Goal: Task Accomplishment & Management: Manage account settings

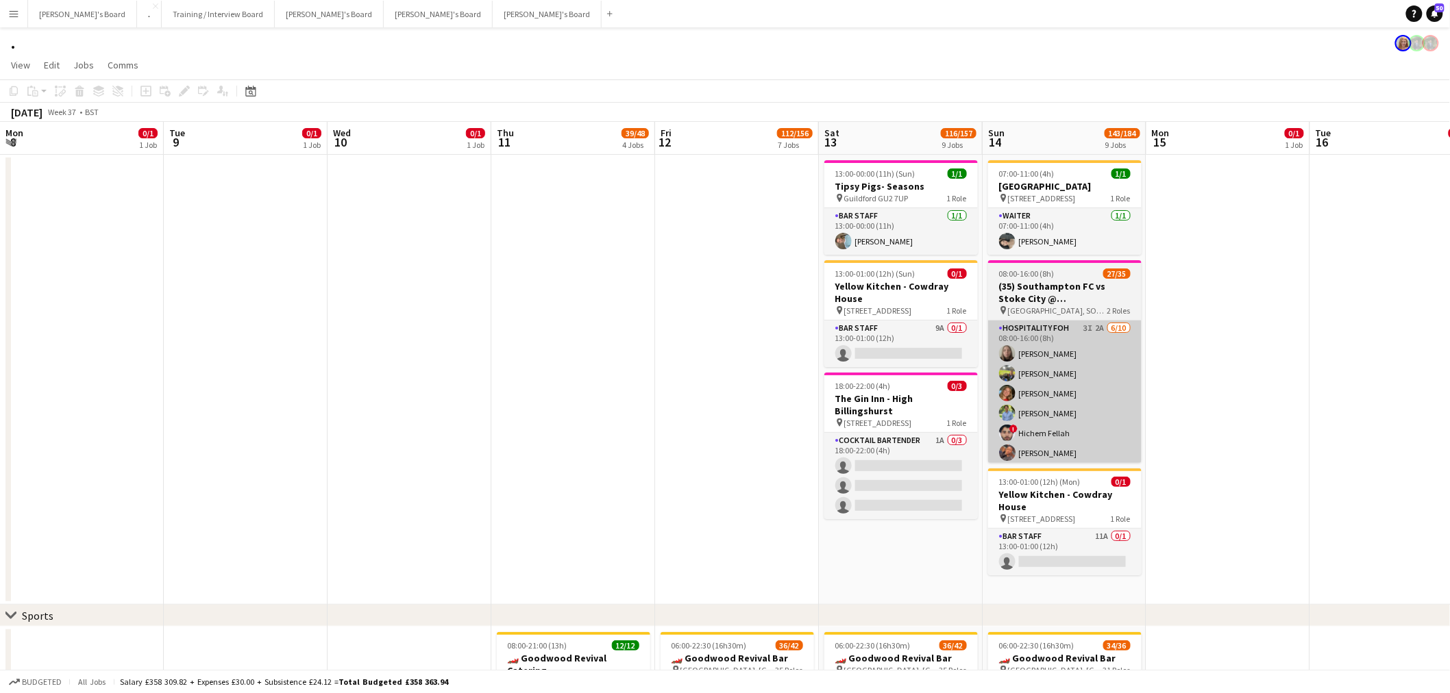
scroll to position [0, 373]
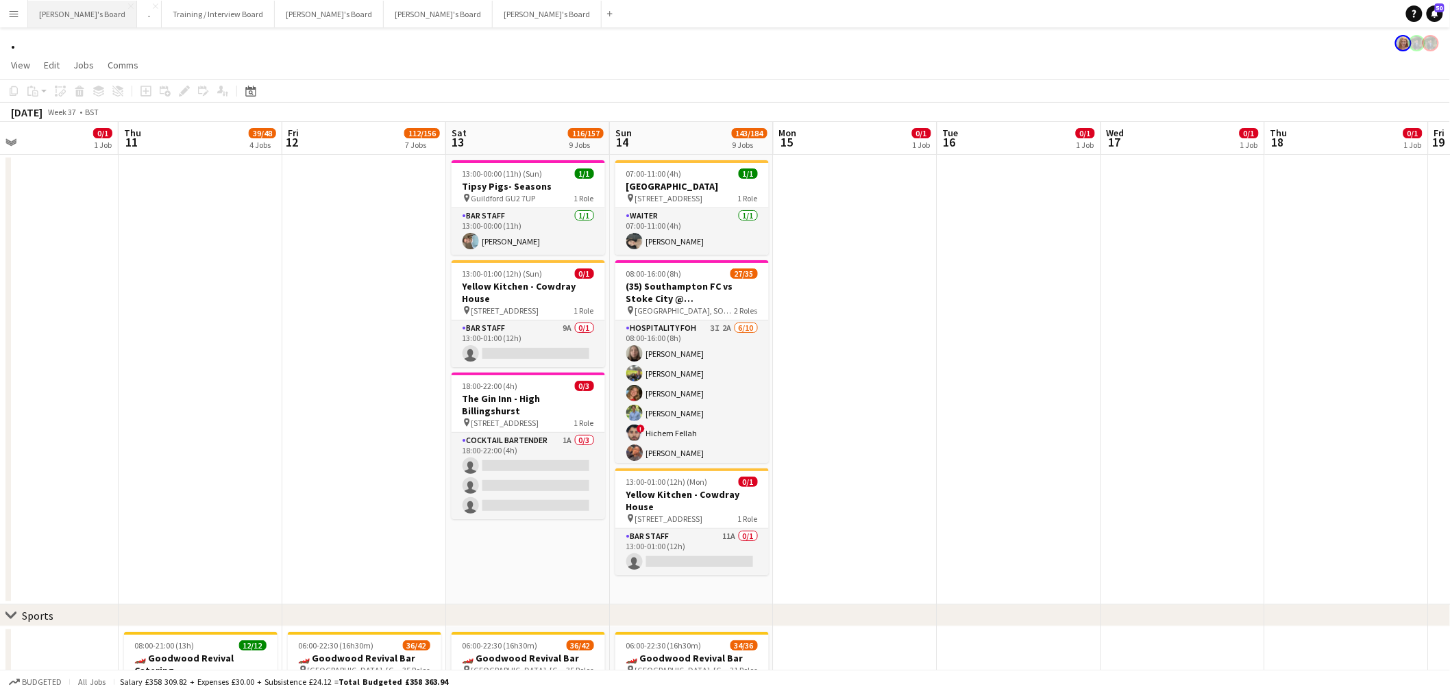
click at [76, 17] on button "[PERSON_NAME]'s Board Close" at bounding box center [82, 14] width 109 height 27
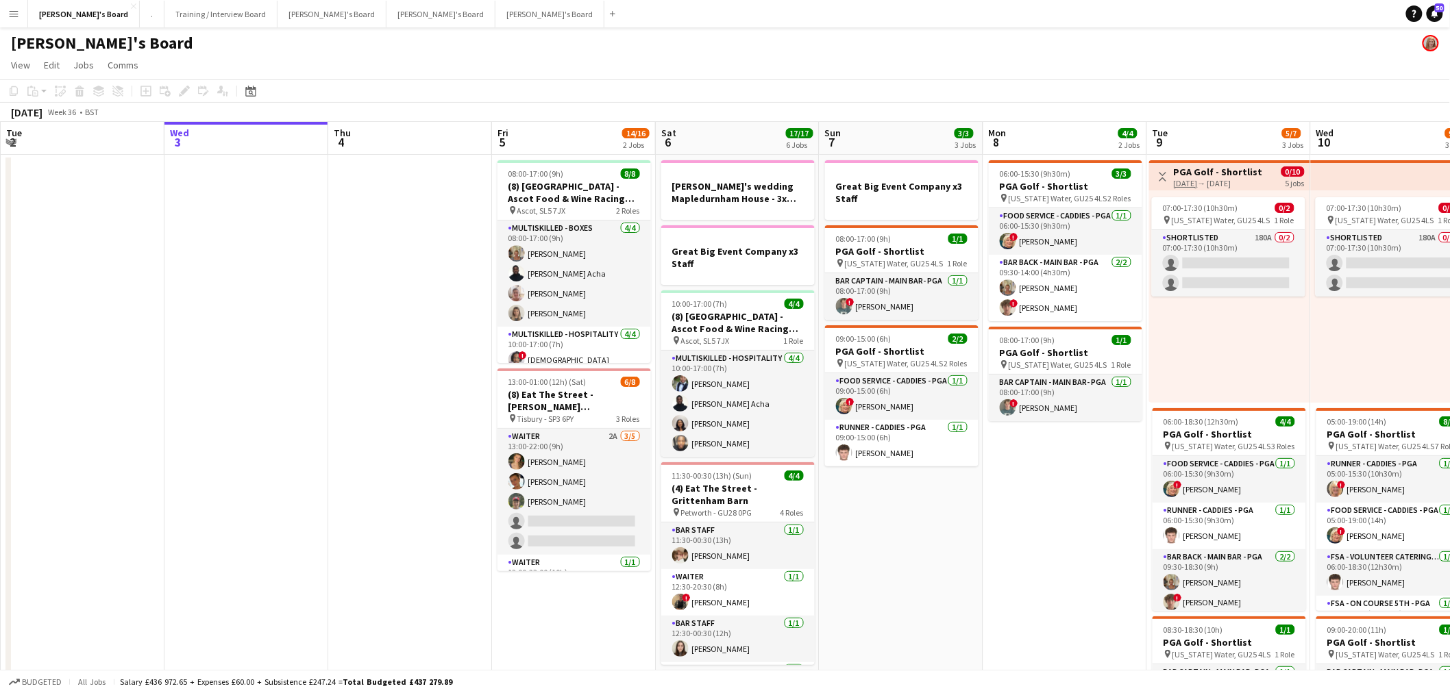
scroll to position [0, 444]
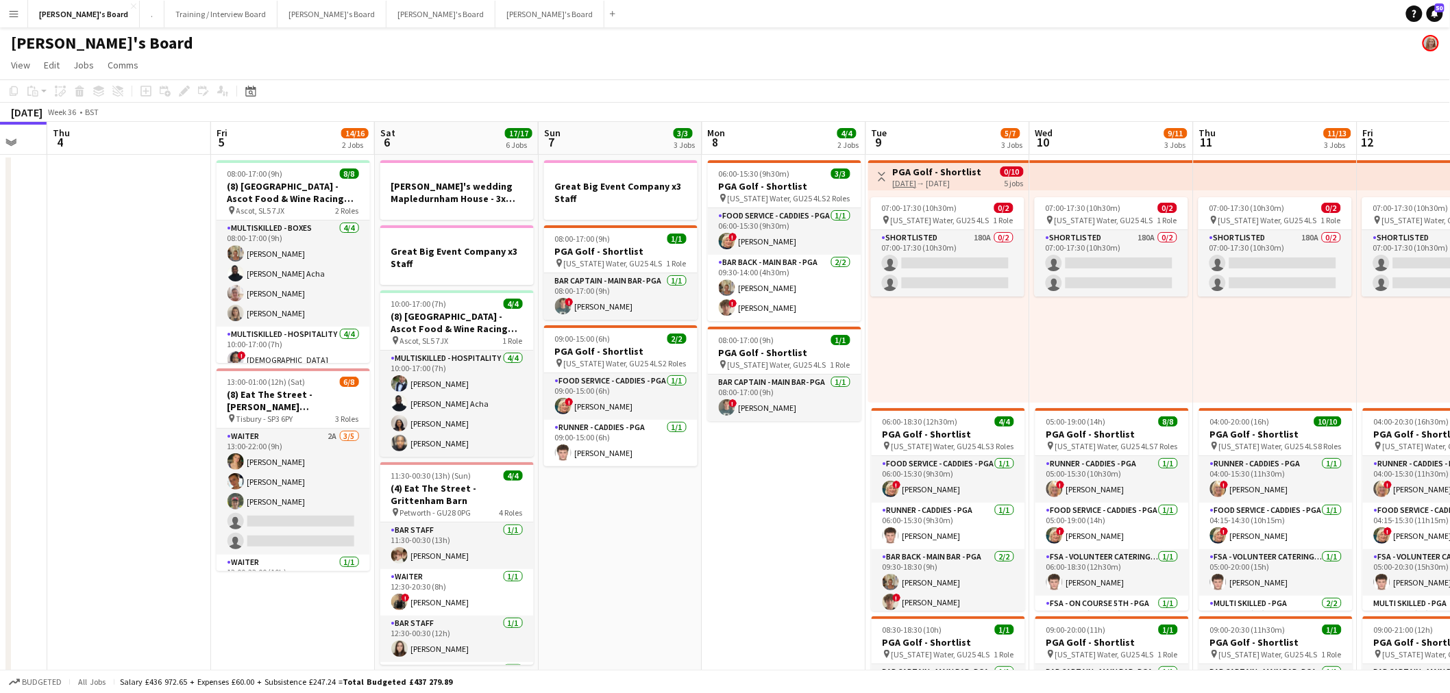
drag, startPoint x: 923, startPoint y: 510, endPoint x: 642, endPoint y: 512, distance: 280.9
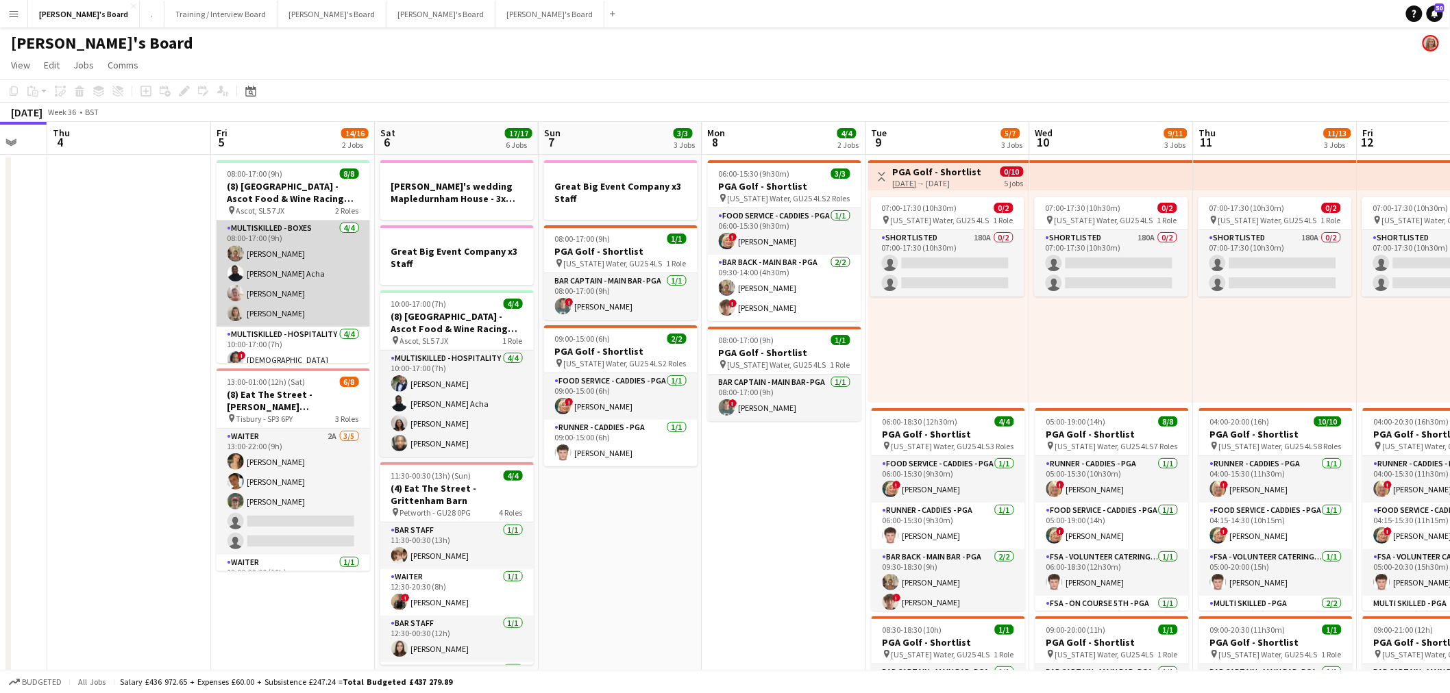
click at [341, 317] on app-card-role "Multiskilled - Boxes [DATE] 08:00-17:00 (9h) [PERSON_NAME]-[PERSON_NAME] [PERSO…" at bounding box center [292, 274] width 153 height 106
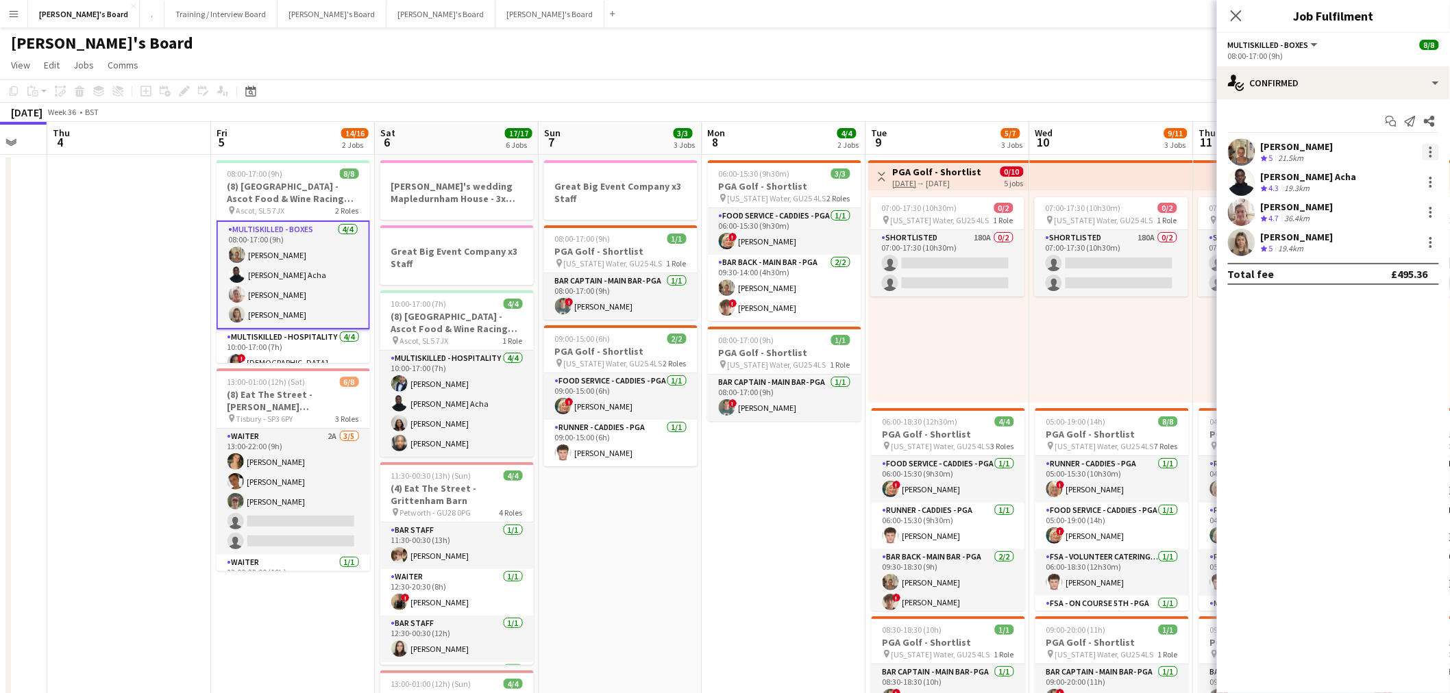
click at [1424, 146] on div at bounding box center [1430, 152] width 16 height 16
click at [1388, 309] on span "Remove" at bounding box center [1386, 309] width 85 height 12
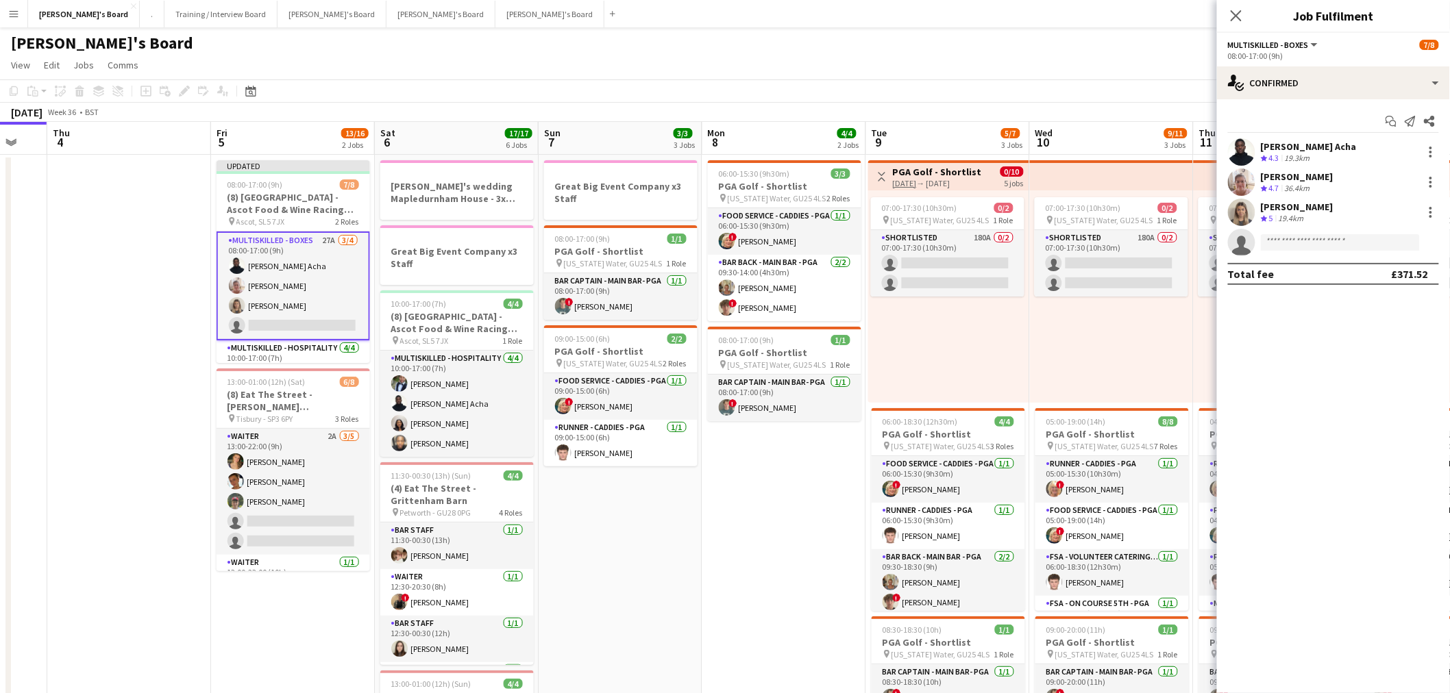
click at [717, 567] on app-date-cell "06:00-15:30 (9h30m) 3/3 PGA Golf - Shortlist pin [US_STATE] Water, GU25 4LS 2 R…" at bounding box center [784, 629] width 164 height 949
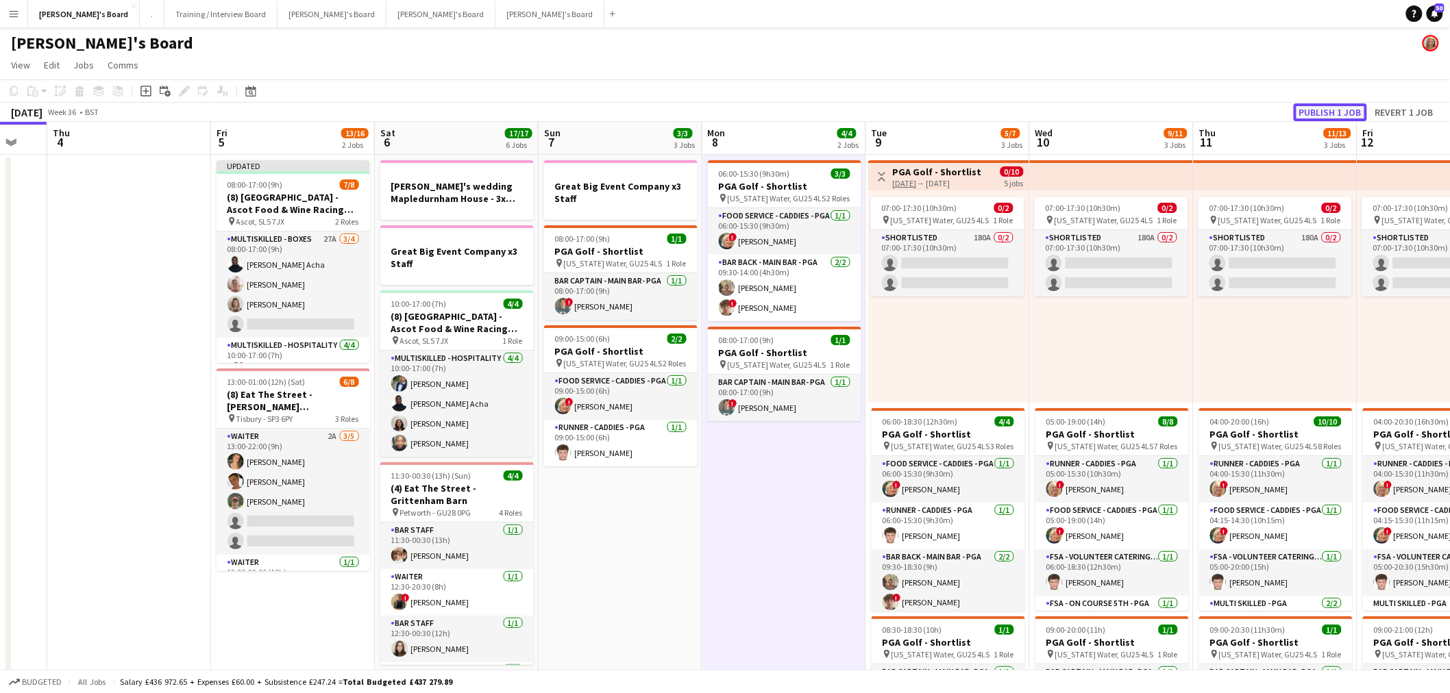
click at [1326, 111] on button "Publish 1 job" at bounding box center [1329, 112] width 73 height 18
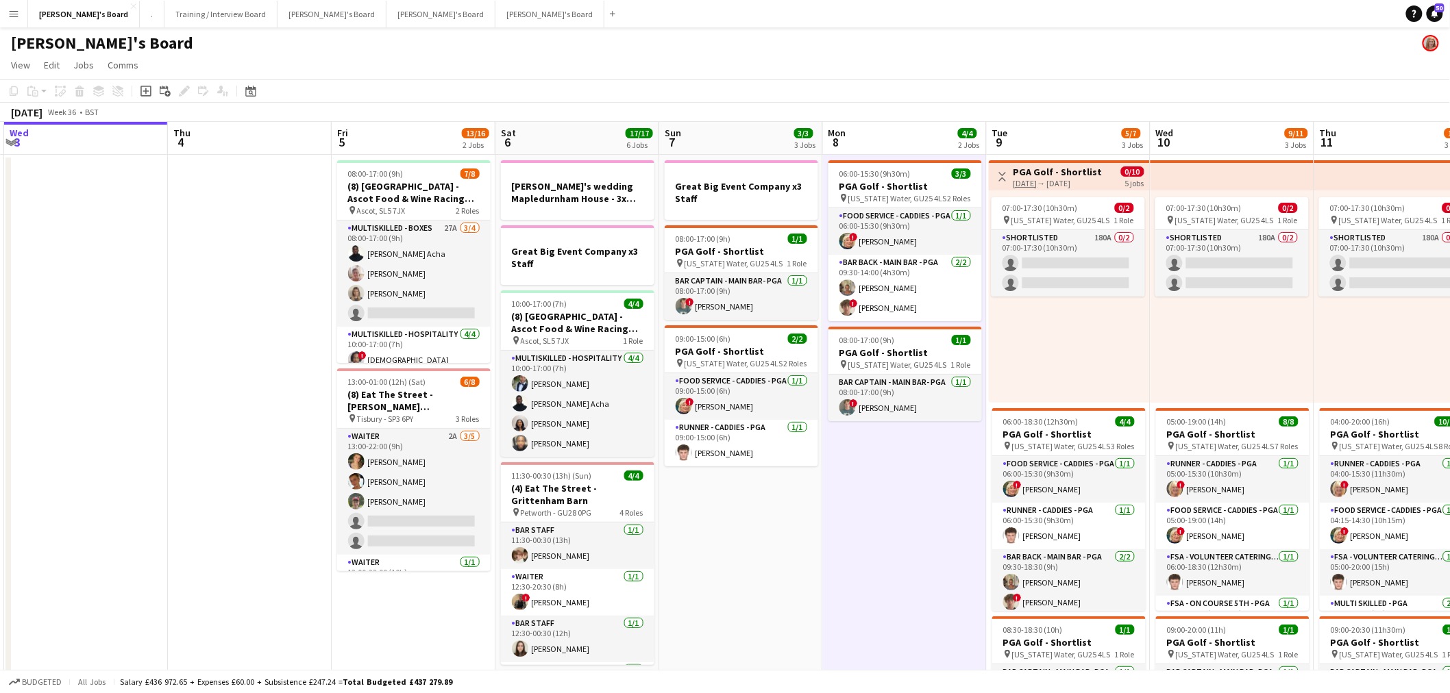
drag, startPoint x: 255, startPoint y: 307, endPoint x: 306, endPoint y: 315, distance: 51.4
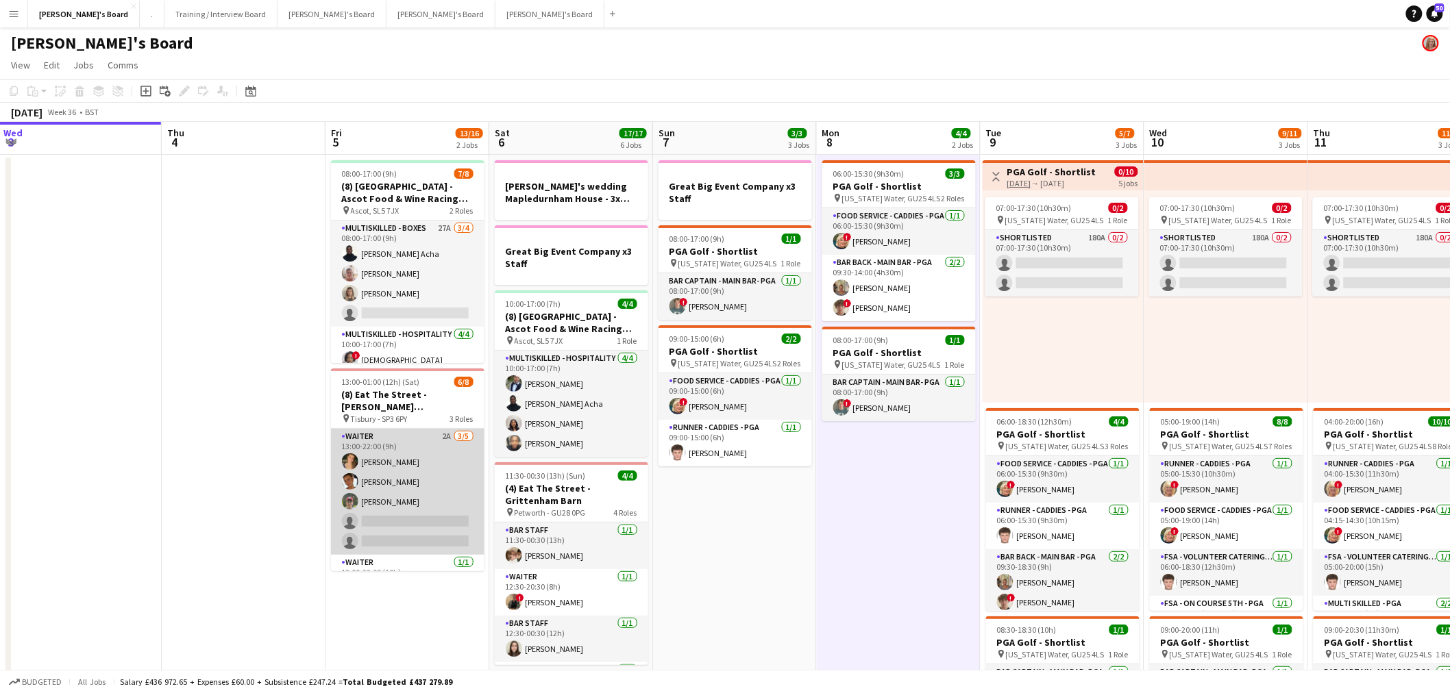
click at [408, 473] on app-card-role "Waiter 2A [DATE] 13:00-22:00 (9h) [PERSON_NAME] [PERSON_NAME] [PERSON_NAME] sin…" at bounding box center [407, 492] width 153 height 126
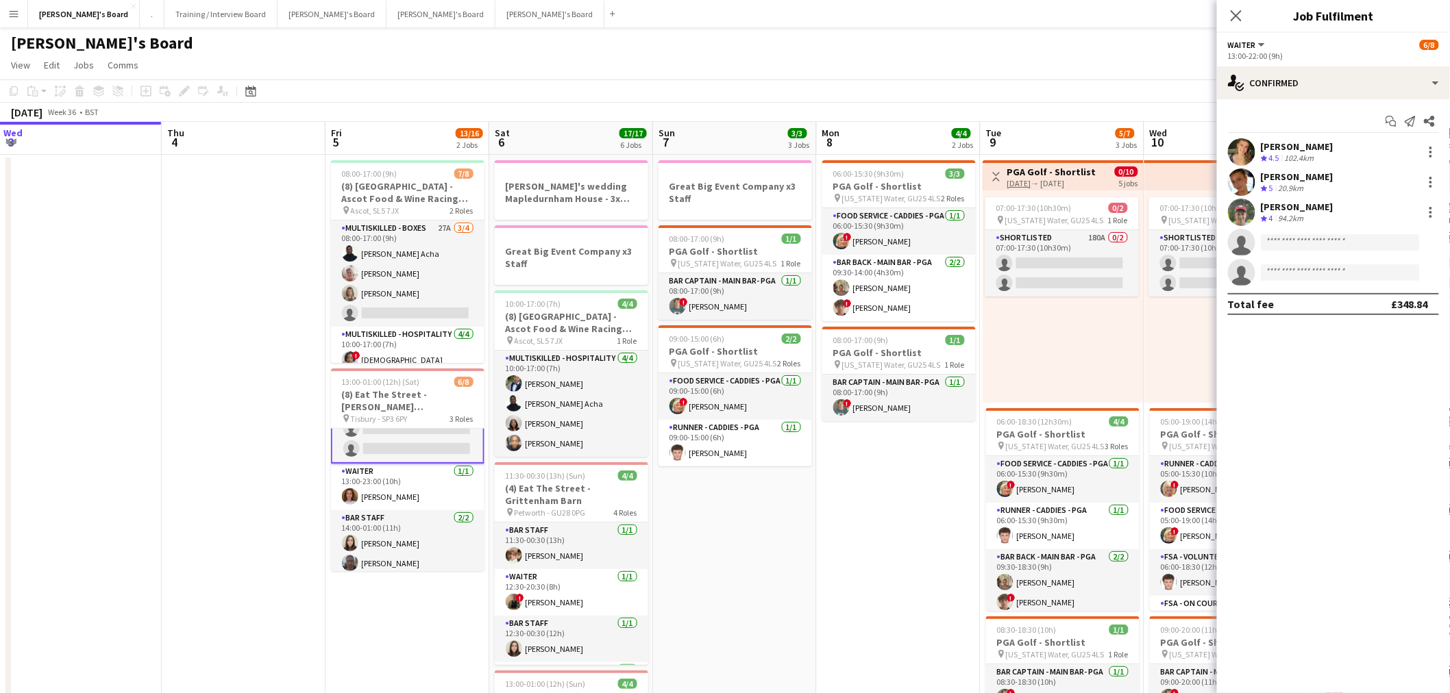
scroll to position [99, 0]
click at [1327, 87] on div "single-neutral-actions-check-2 Confirmed" at bounding box center [1333, 82] width 233 height 33
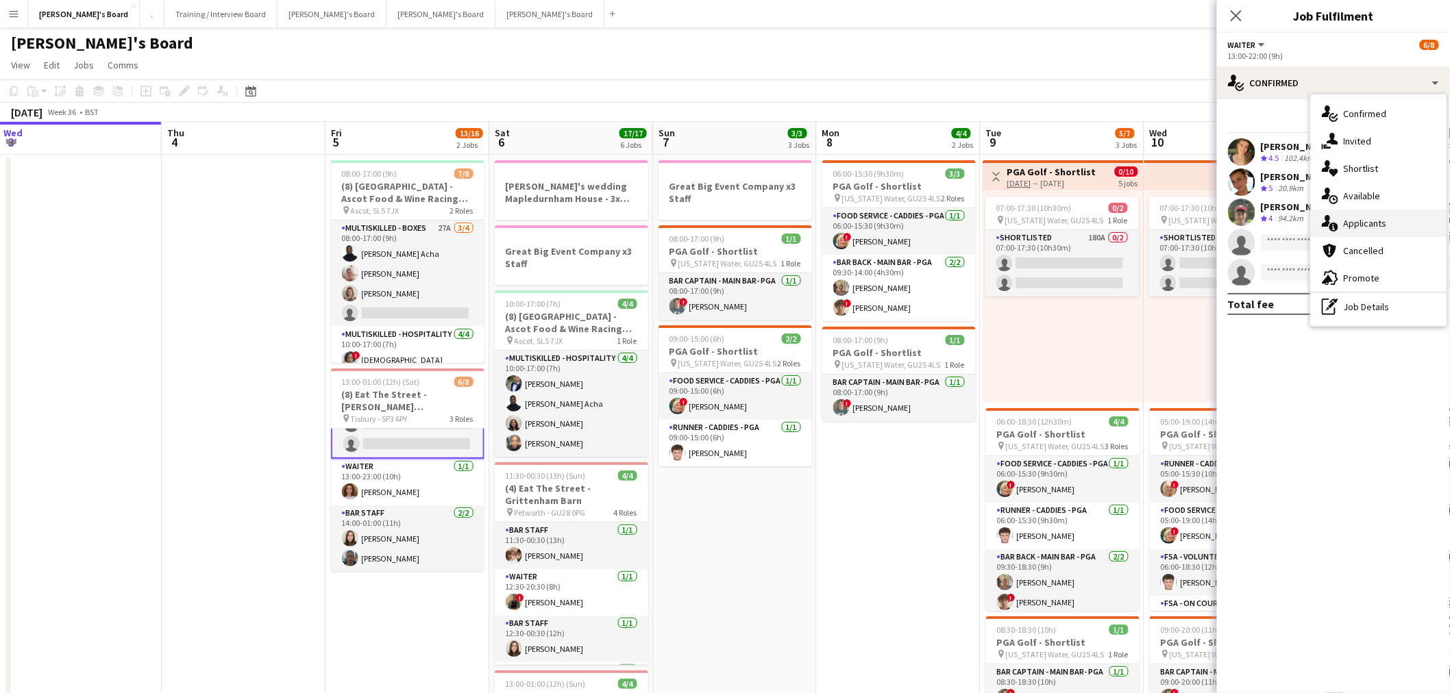
click at [1394, 224] on div "single-neutral-actions-information Applicants" at bounding box center [1379, 223] width 136 height 27
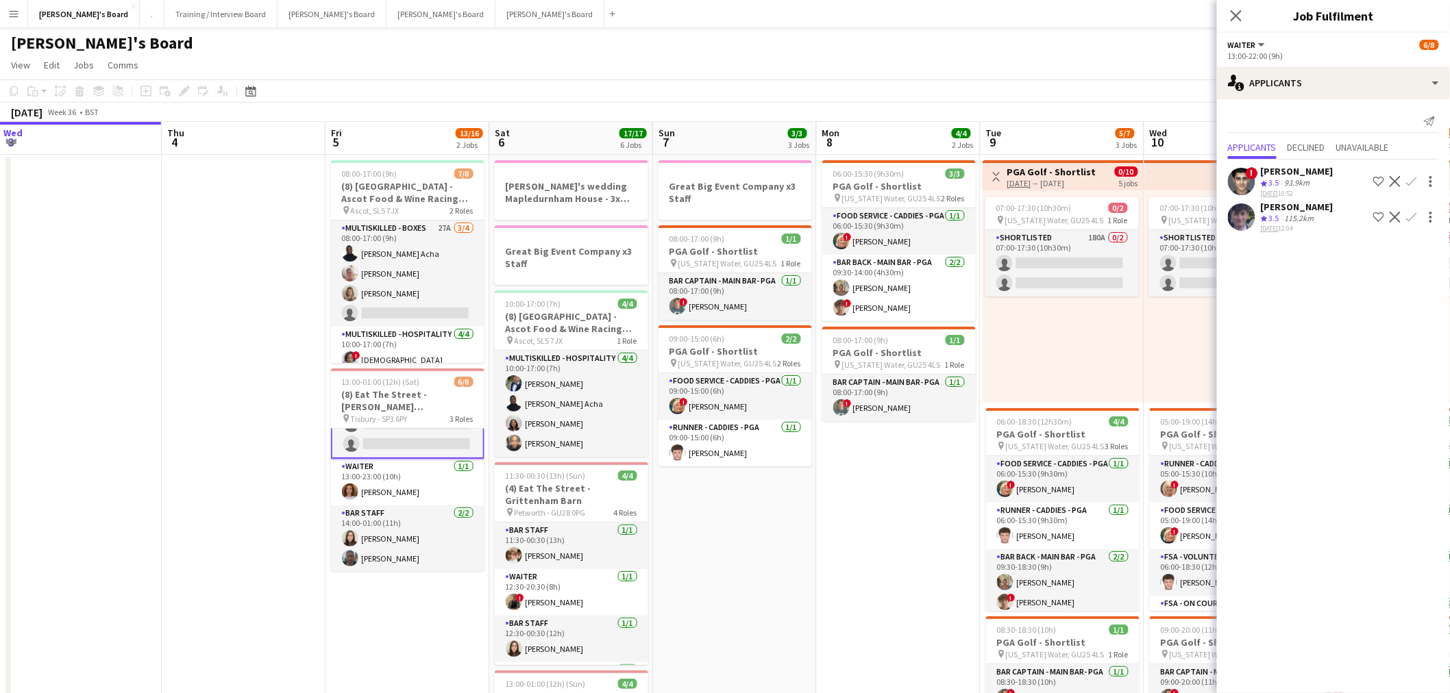
click at [1327, 211] on div "[PERSON_NAME] Crew rating 3.5 115.2km [DATE] 12:04 Shortlist crew Decline Confi…" at bounding box center [1333, 217] width 233 height 33
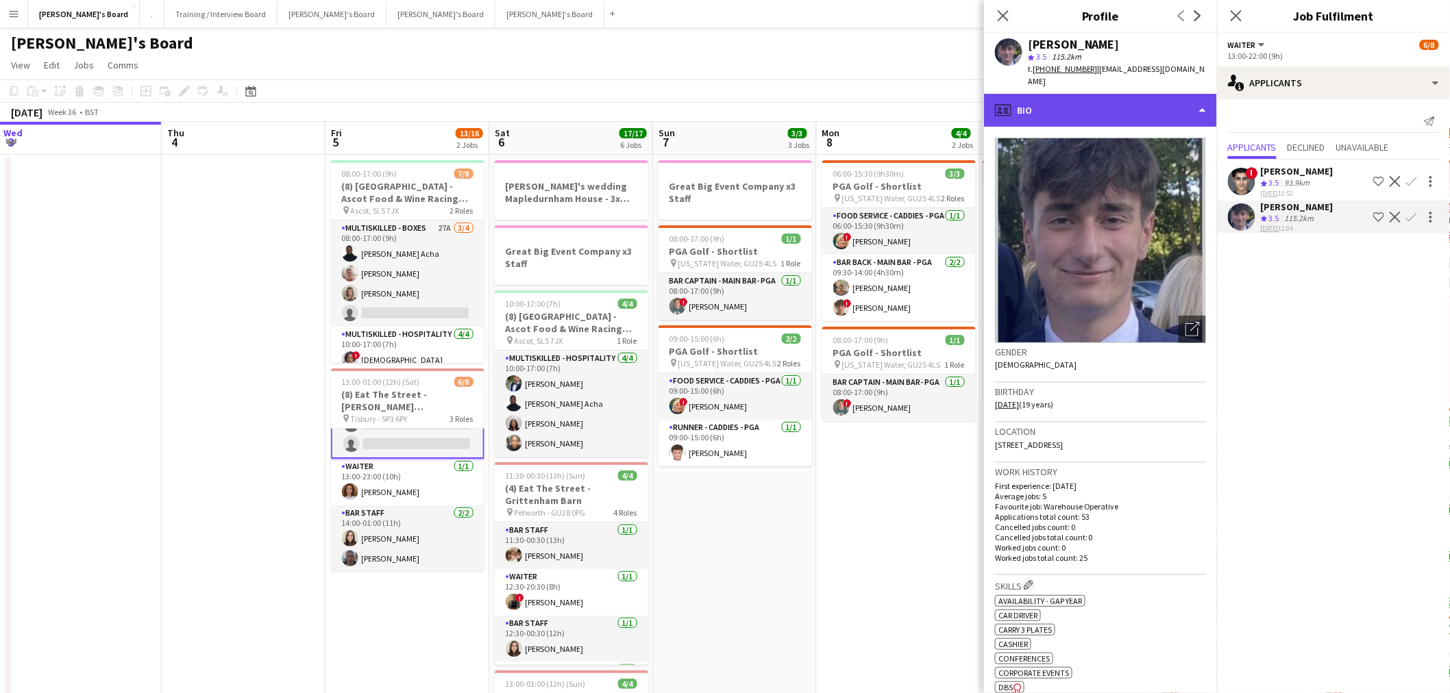
click at [1135, 106] on div "profile Bio" at bounding box center [1100, 110] width 233 height 33
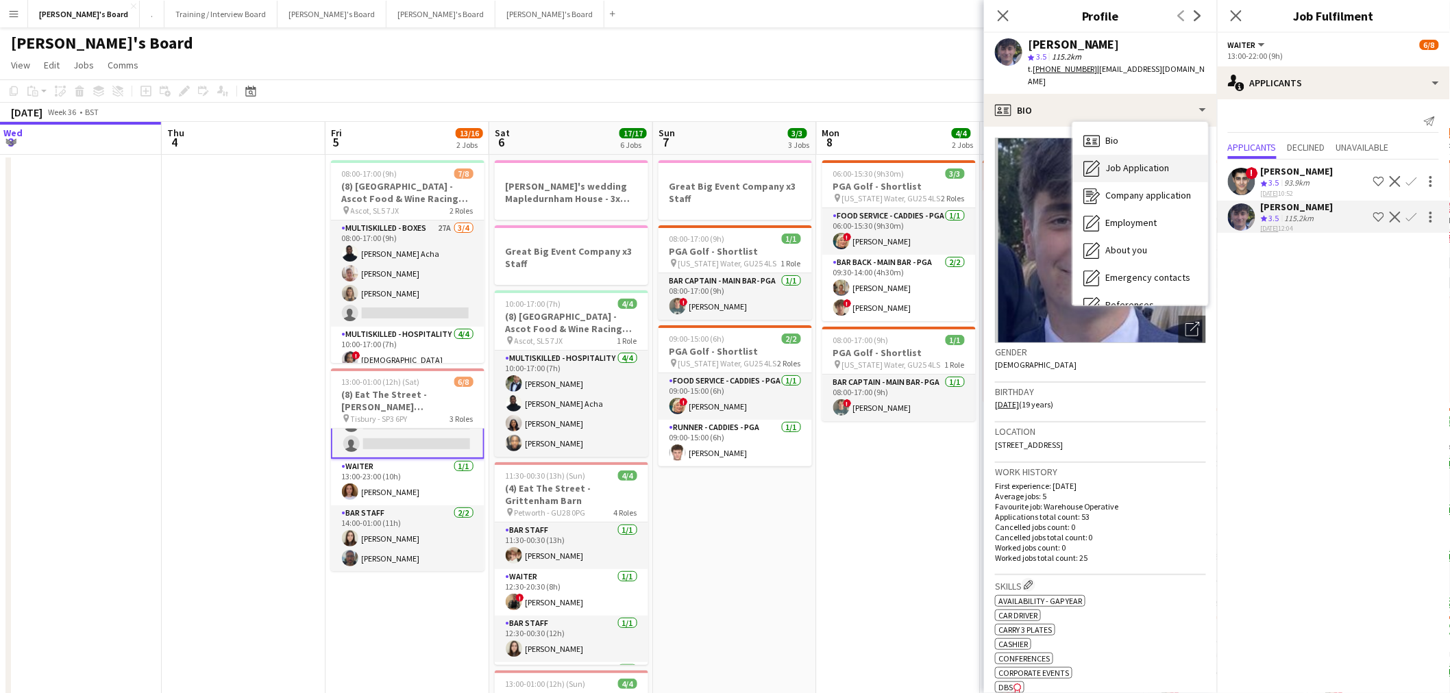
click at [1137, 162] on span "Job Application" at bounding box center [1137, 168] width 64 height 12
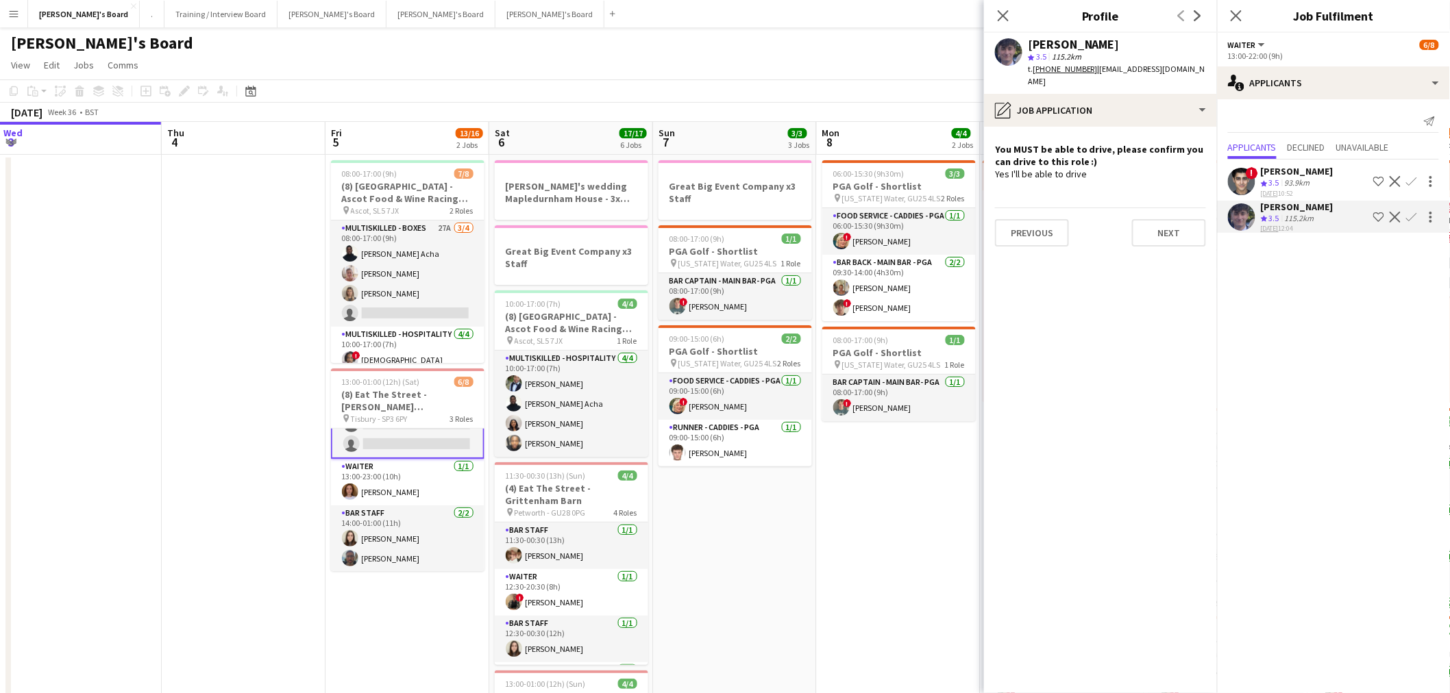
click at [1411, 218] on app-icon "Confirm" at bounding box center [1411, 217] width 11 height 11
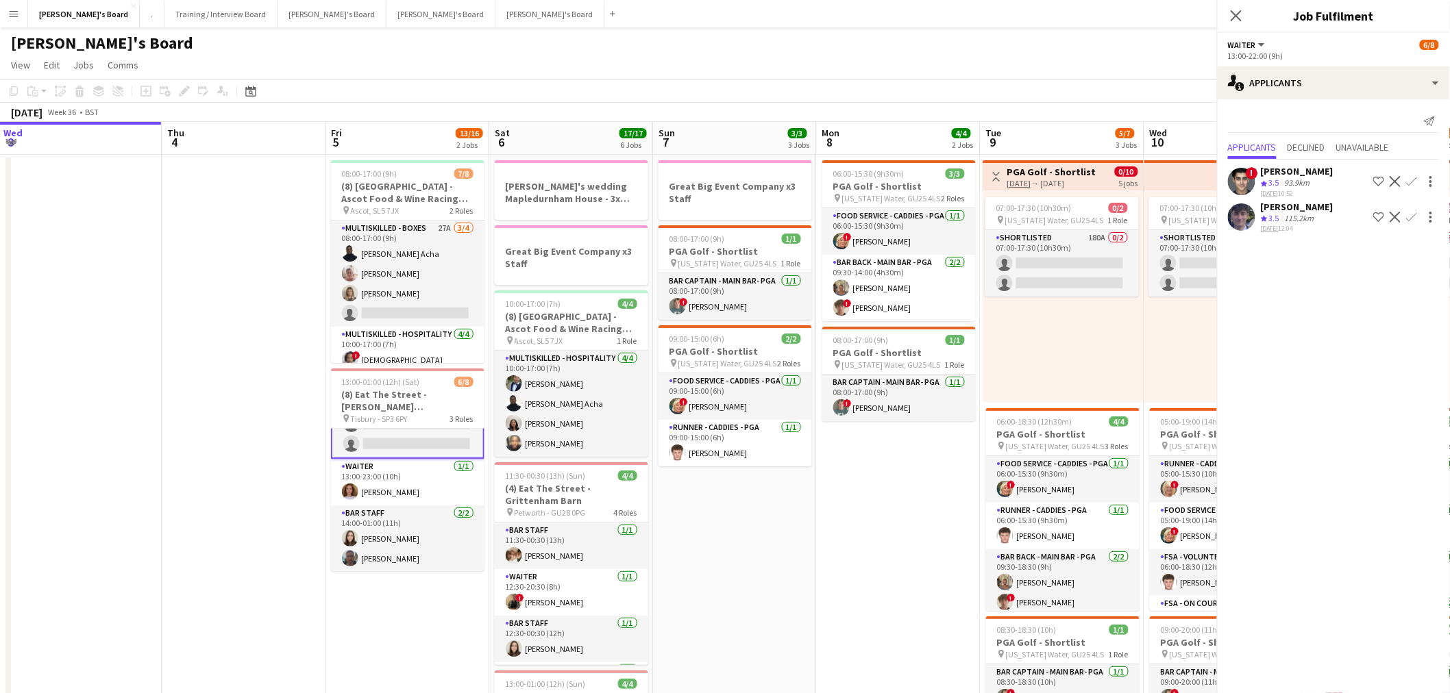
click at [1411, 218] on app-icon "Confirm" at bounding box center [1411, 217] width 11 height 11
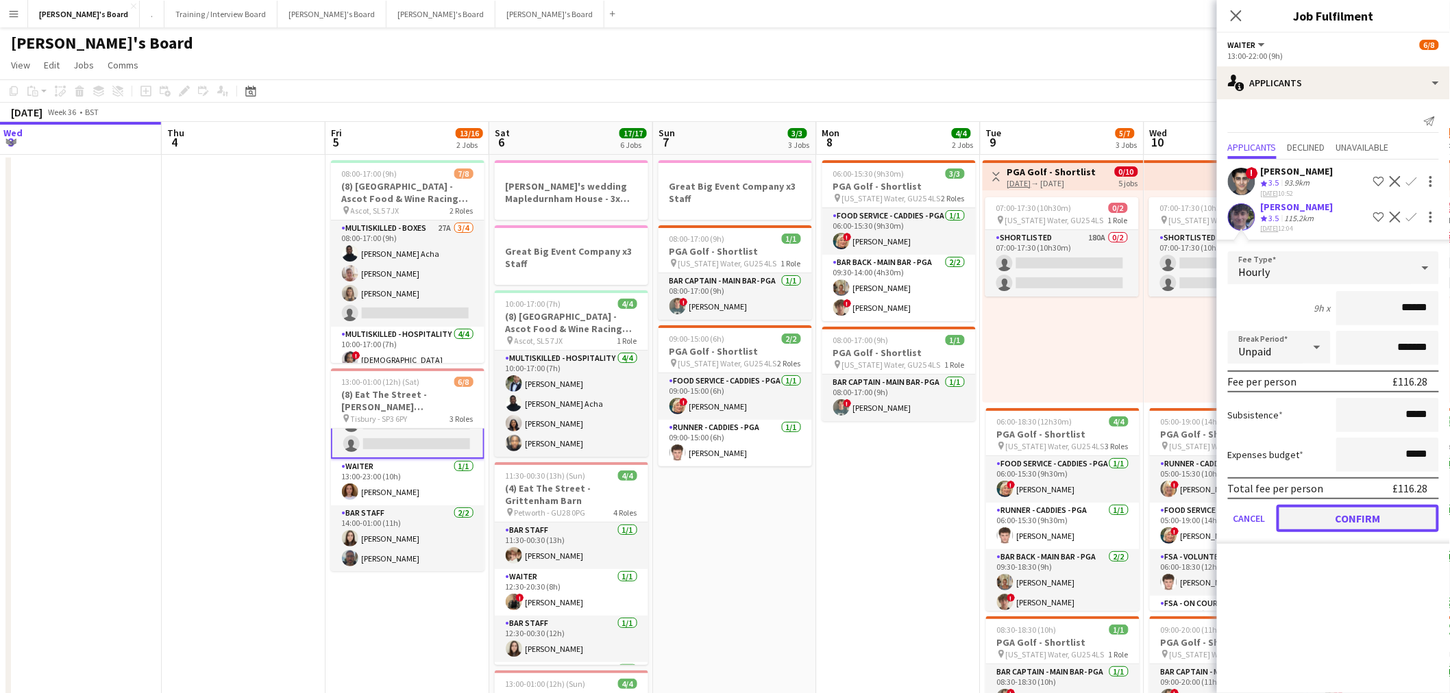
click at [1361, 521] on button "Confirm" at bounding box center [1357, 518] width 162 height 27
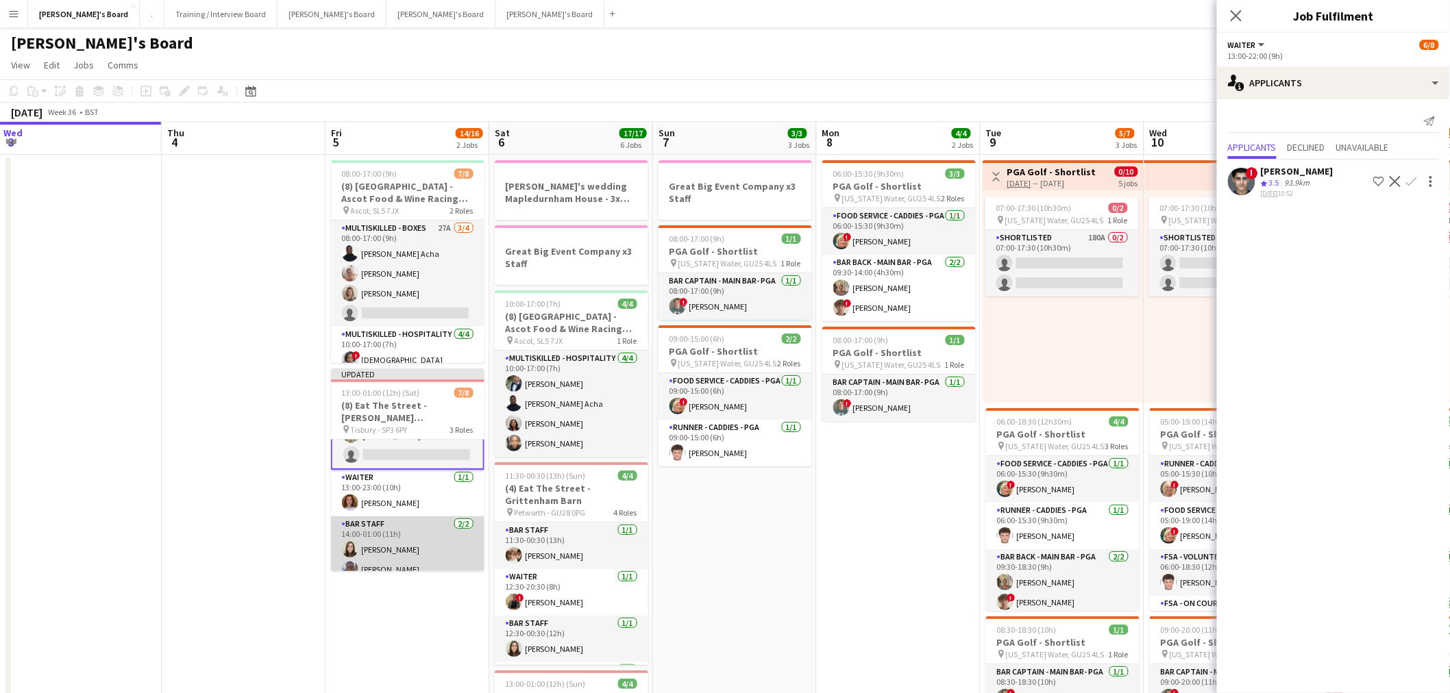
scroll to position [0, 0]
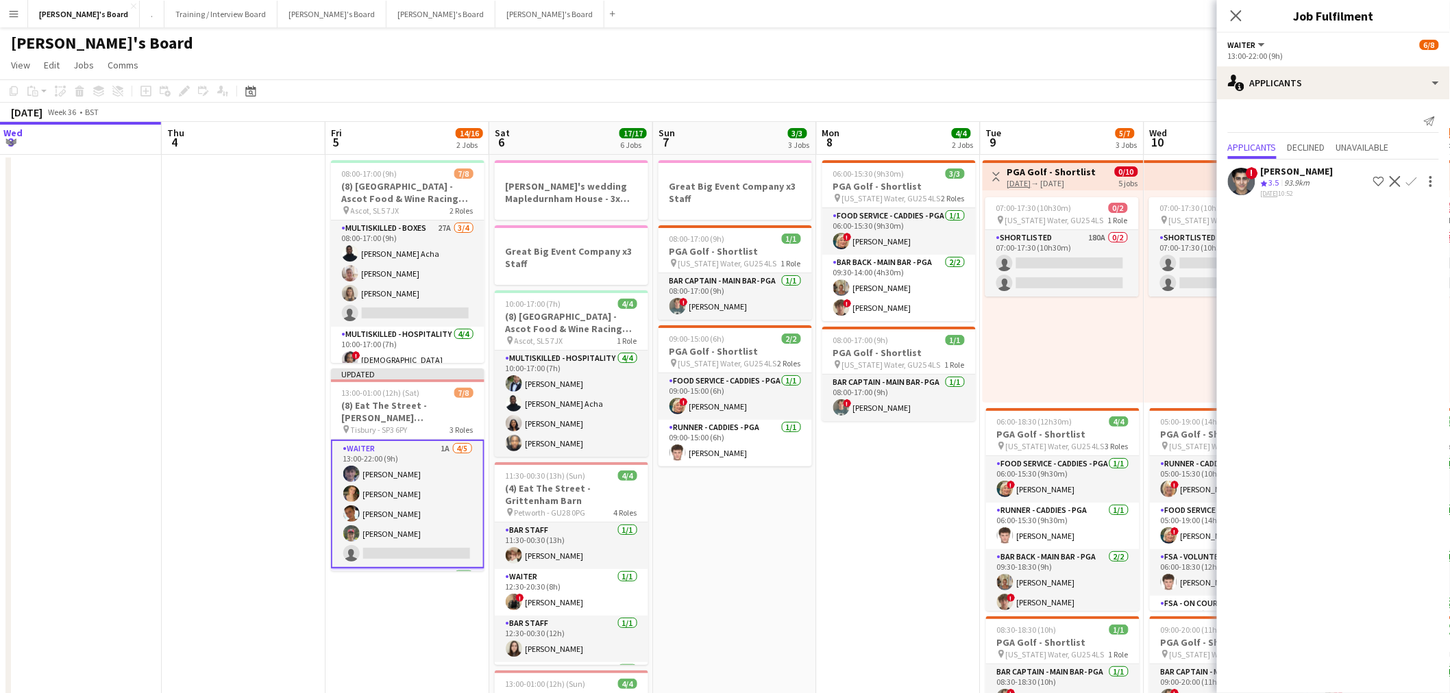
click at [1278, 190] on tcxspan "[DATE]" at bounding box center [1270, 193] width 18 height 9
click at [284, 297] on app-date-cell at bounding box center [244, 629] width 164 height 949
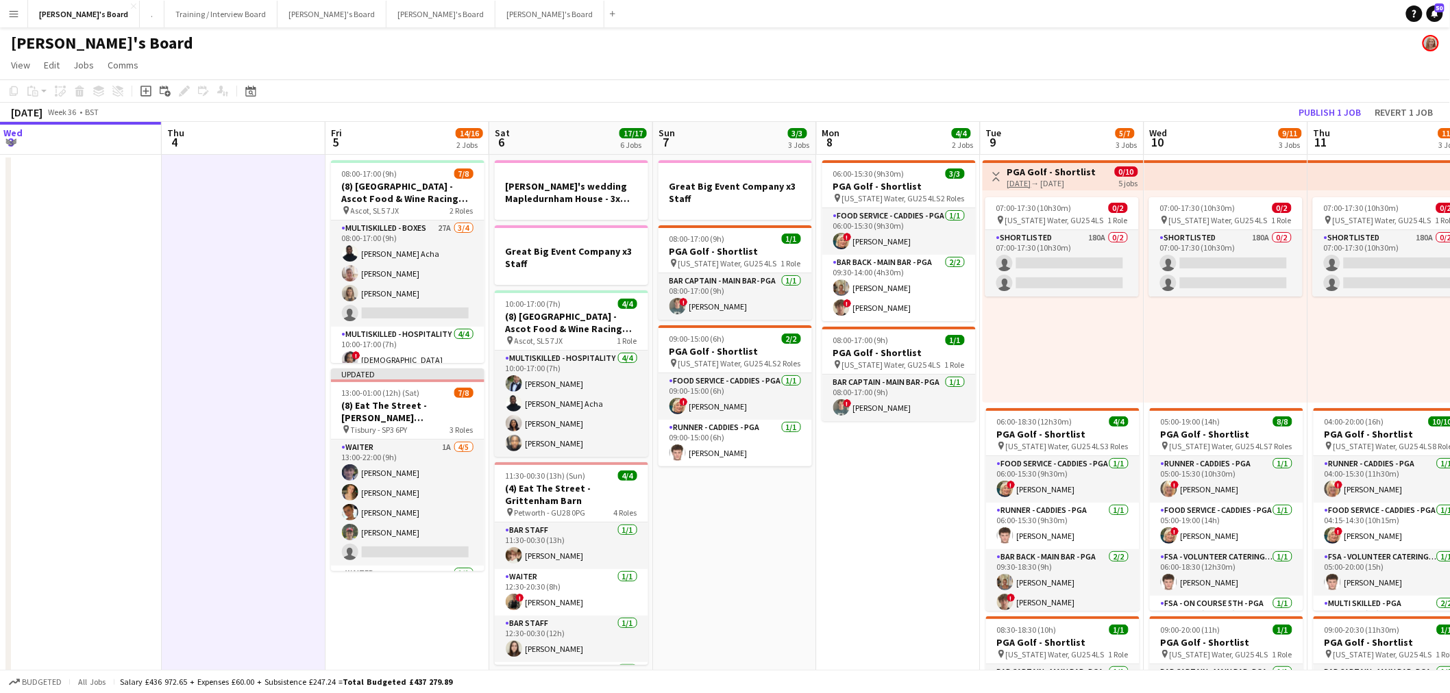
click at [284, 297] on app-date-cell at bounding box center [244, 629] width 164 height 949
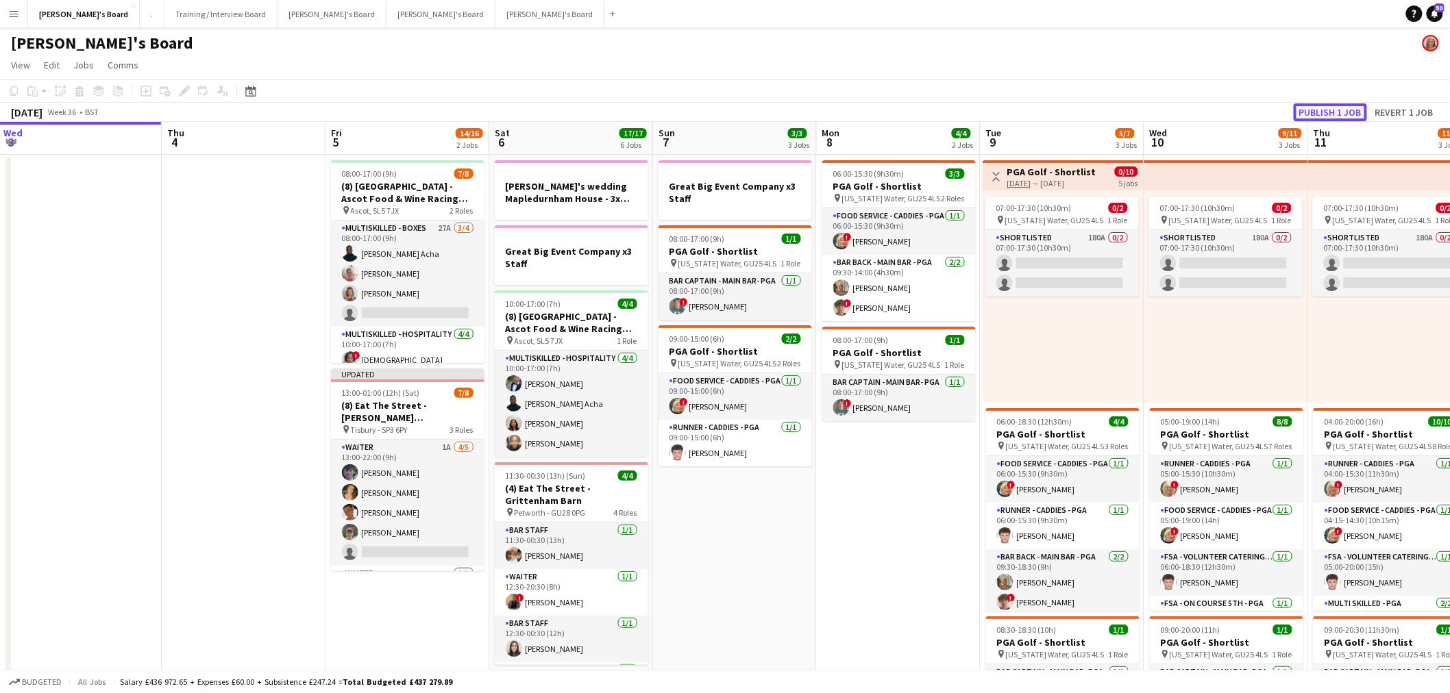
click at [1348, 106] on button "Publish 1 job" at bounding box center [1329, 112] width 73 height 18
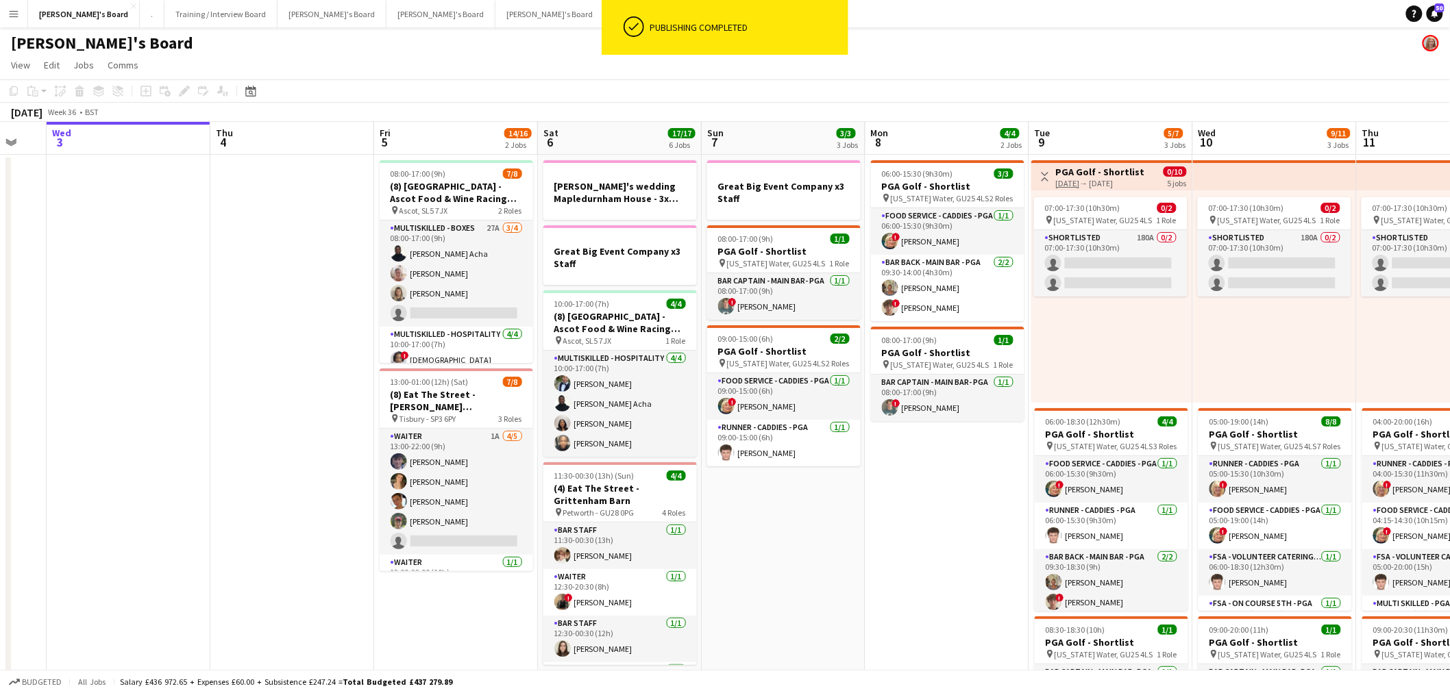
scroll to position [0, 377]
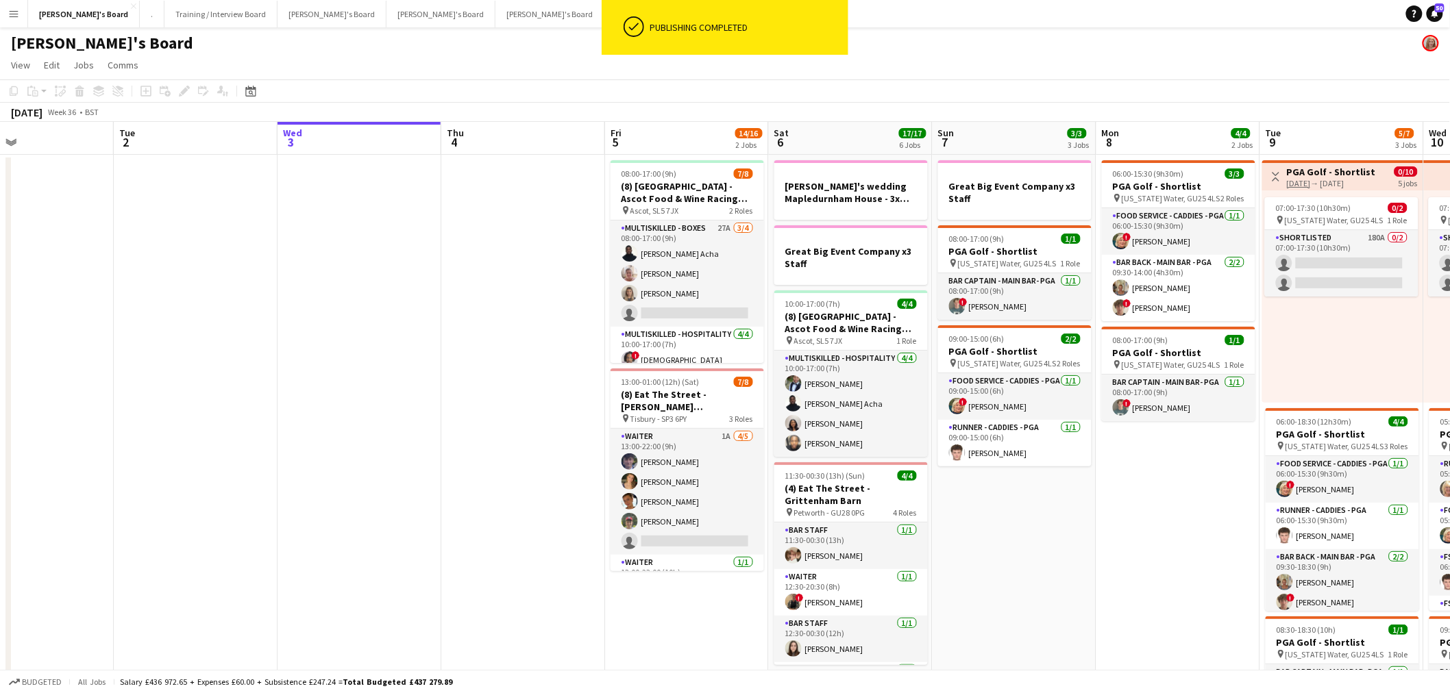
drag, startPoint x: 260, startPoint y: 362, endPoint x: 540, endPoint y: 375, distance: 279.9
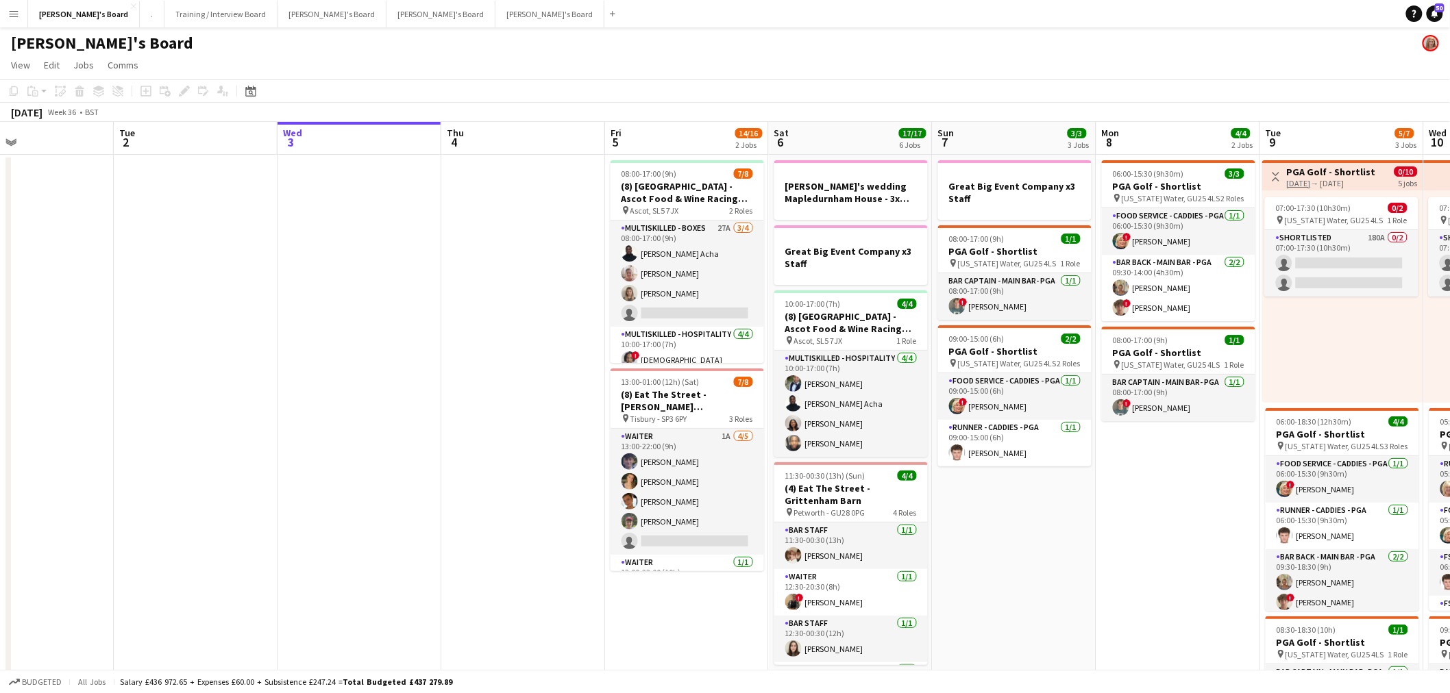
drag, startPoint x: 473, startPoint y: 407, endPoint x: 164, endPoint y: 443, distance: 311.1
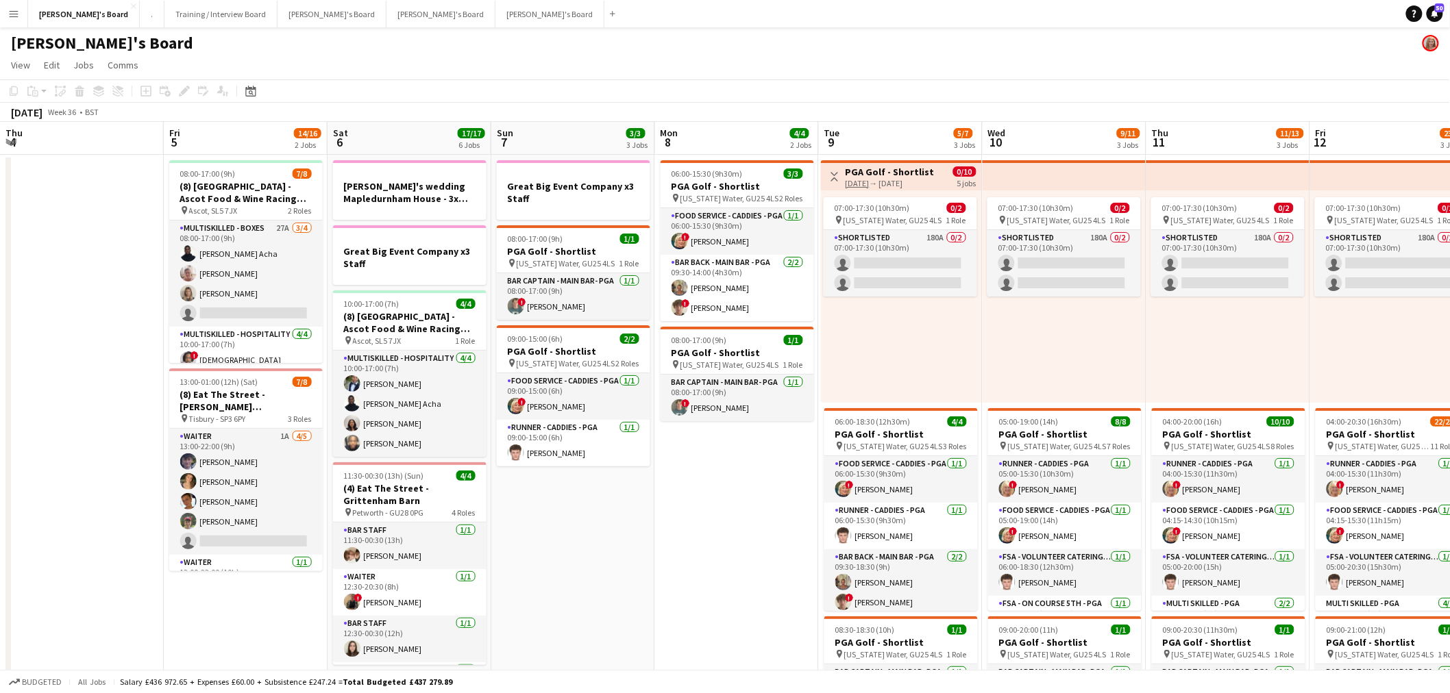
scroll to position [0, 493]
drag, startPoint x: 762, startPoint y: 493, endPoint x: 738, endPoint y: 493, distance: 24.0
drag, startPoint x: 620, startPoint y: 528, endPoint x: 466, endPoint y: 523, distance: 154.2
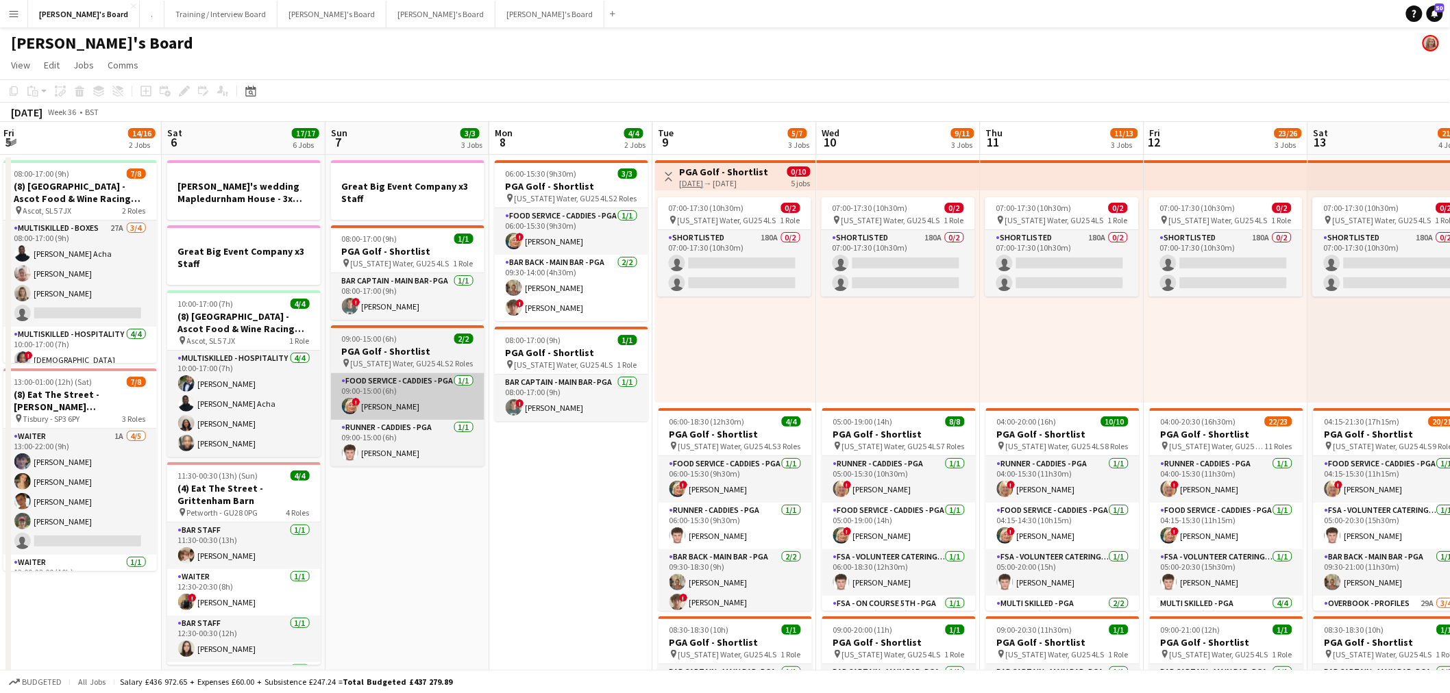
scroll to position [0, 483]
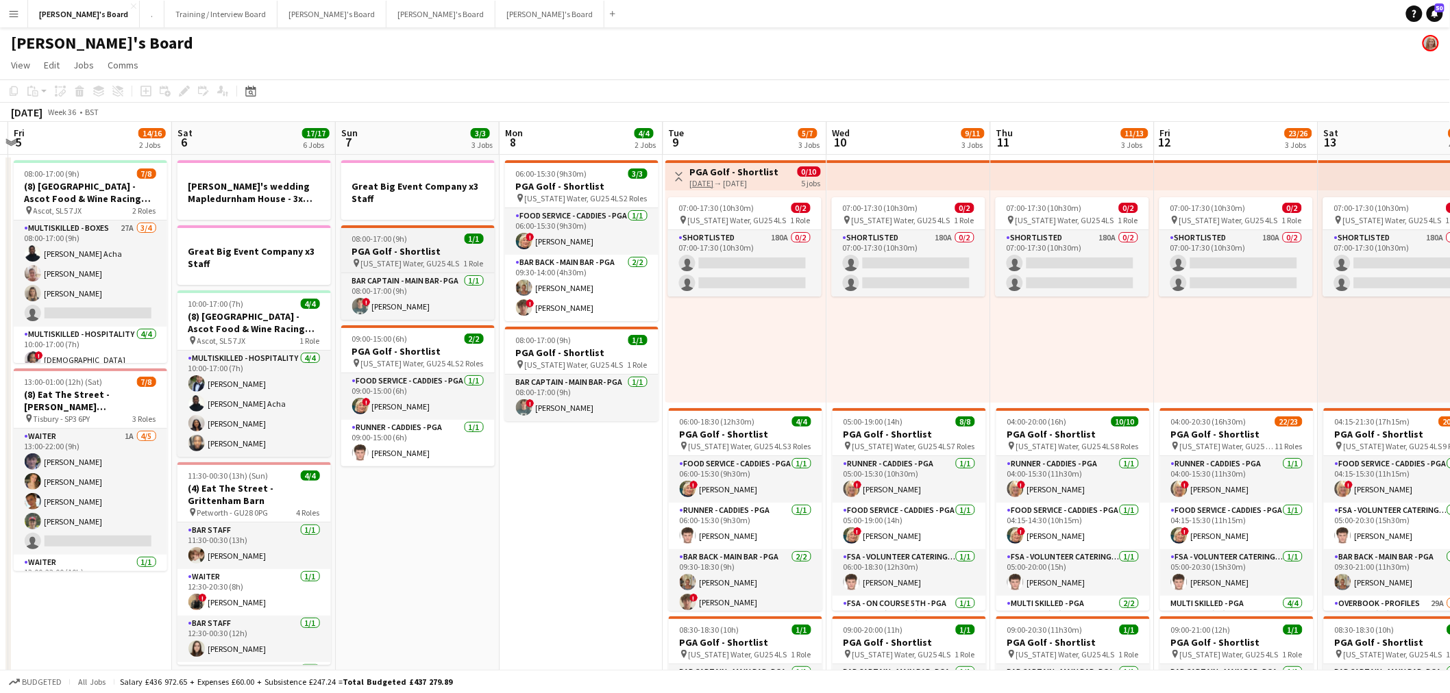
click at [421, 261] on span "[US_STATE] Water, GU25 4LS" at bounding box center [410, 263] width 99 height 10
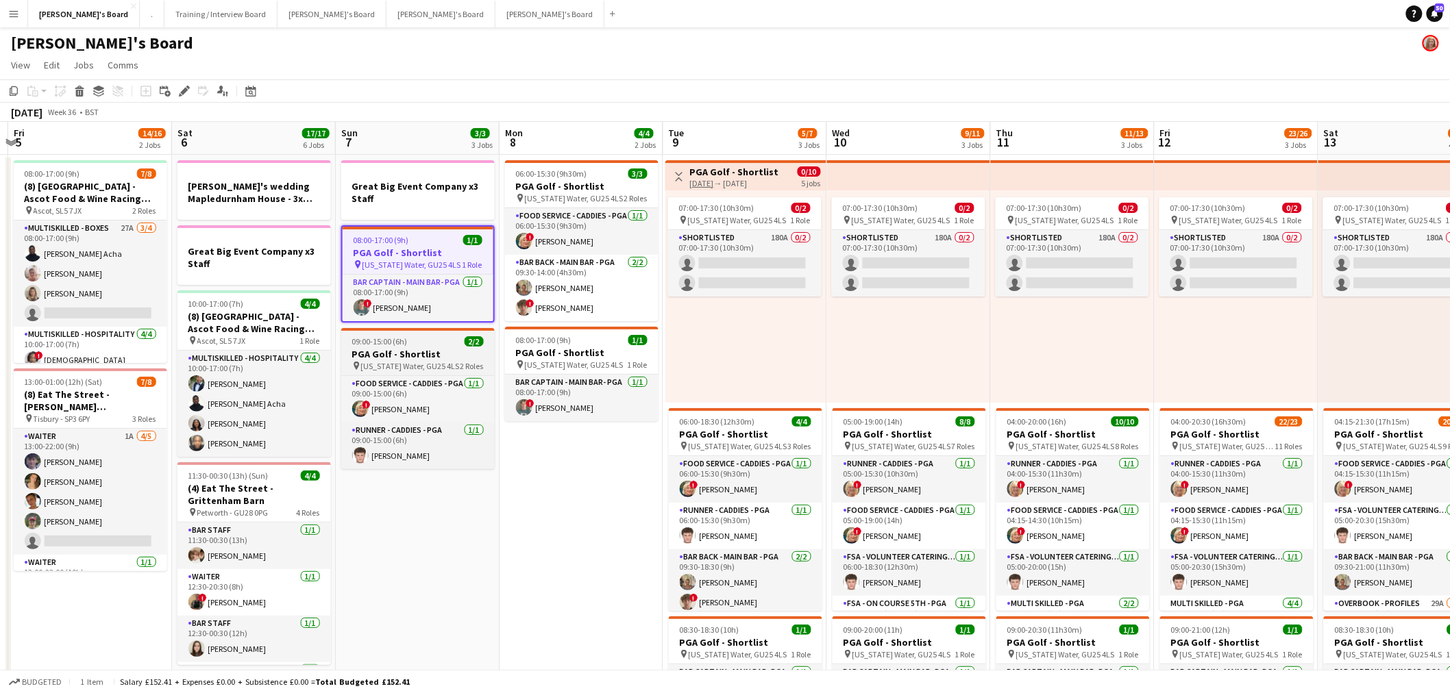
click at [409, 348] on h3 "PGA Golf - Shortlist" at bounding box center [417, 354] width 153 height 12
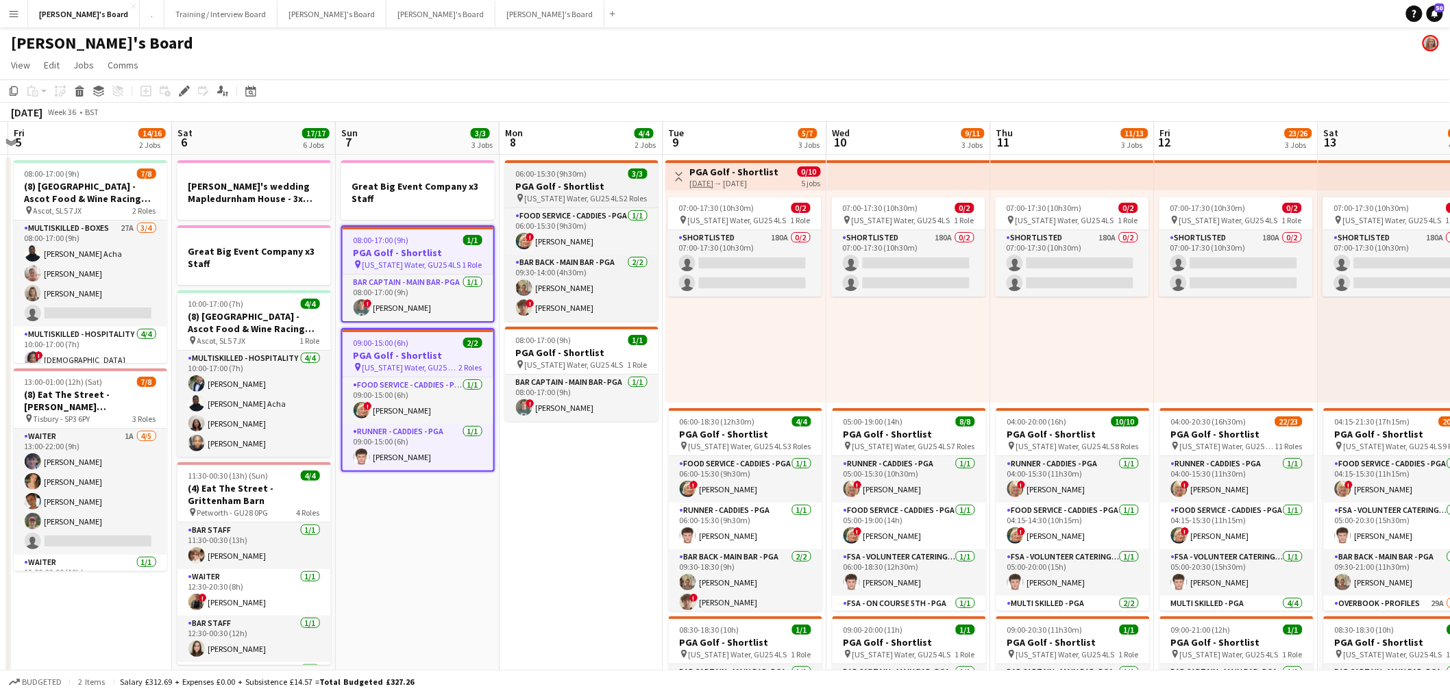
click at [598, 177] on div "06:00-15:30 (9h30m) 3/3" at bounding box center [581, 174] width 153 height 10
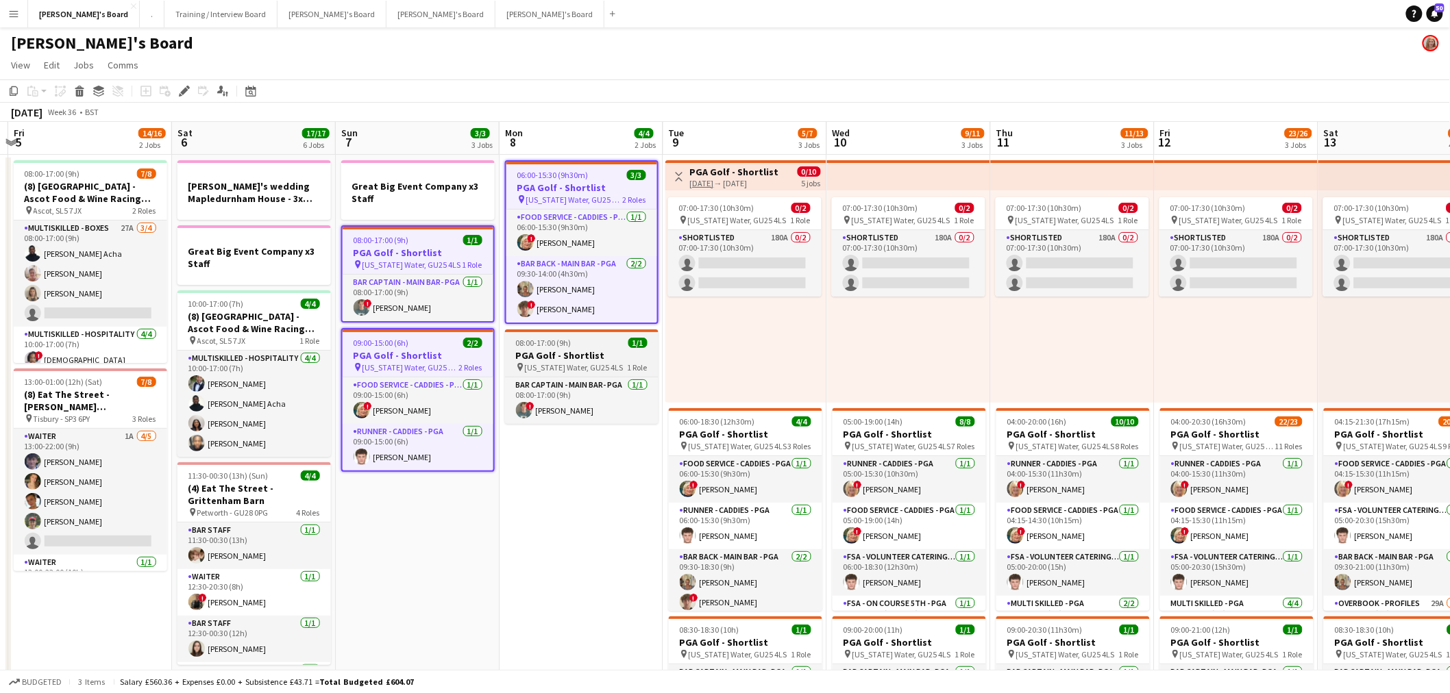
click at [586, 351] on h3 "PGA Golf - Shortlist" at bounding box center [581, 355] width 153 height 12
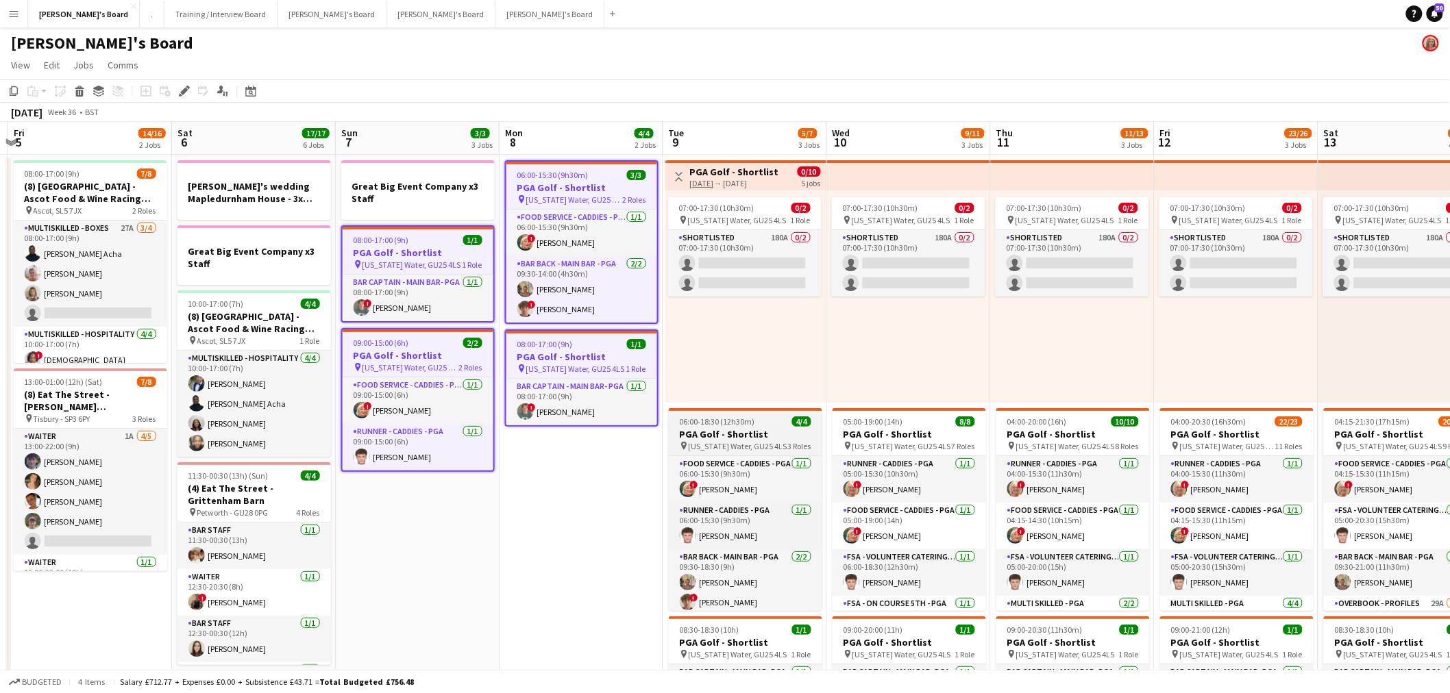
click at [731, 428] on h3 "PGA Golf - Shortlist" at bounding box center [745, 434] width 153 height 12
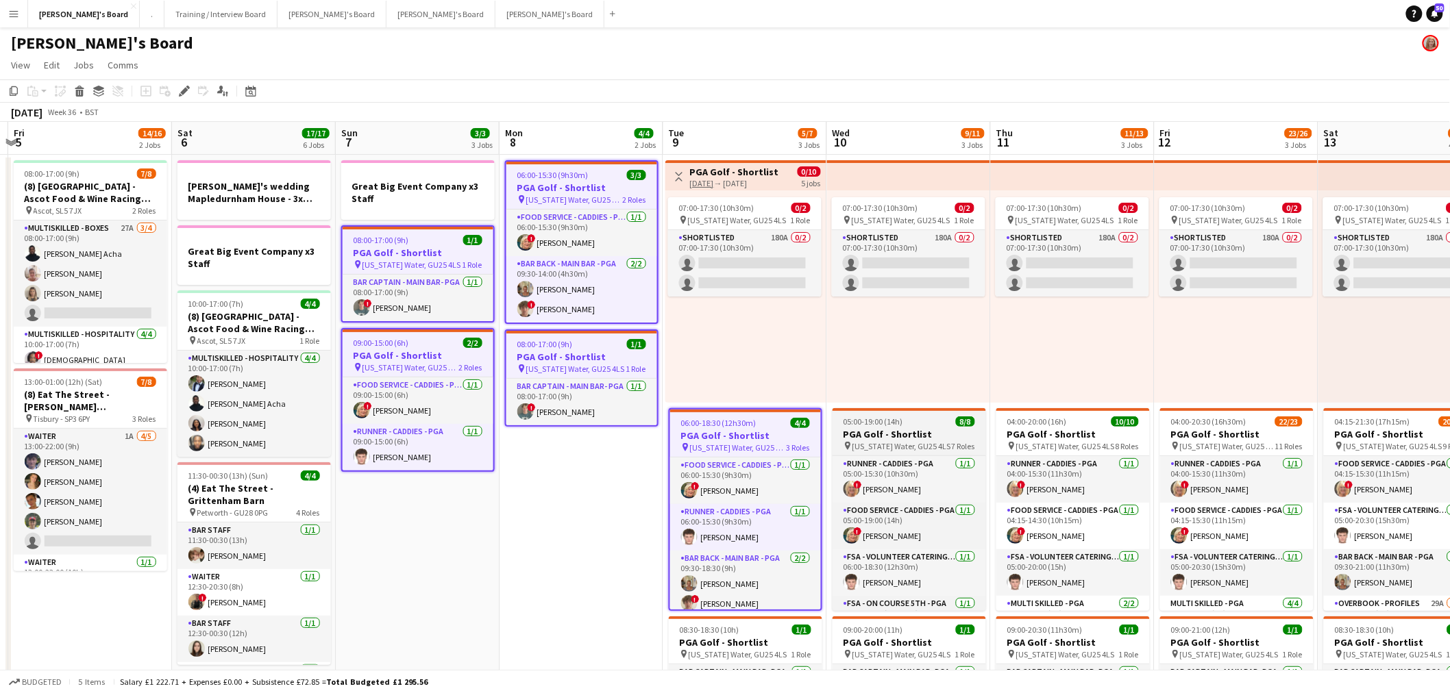
click at [906, 432] on h3 "PGA Golf - Shortlist" at bounding box center [908, 434] width 153 height 12
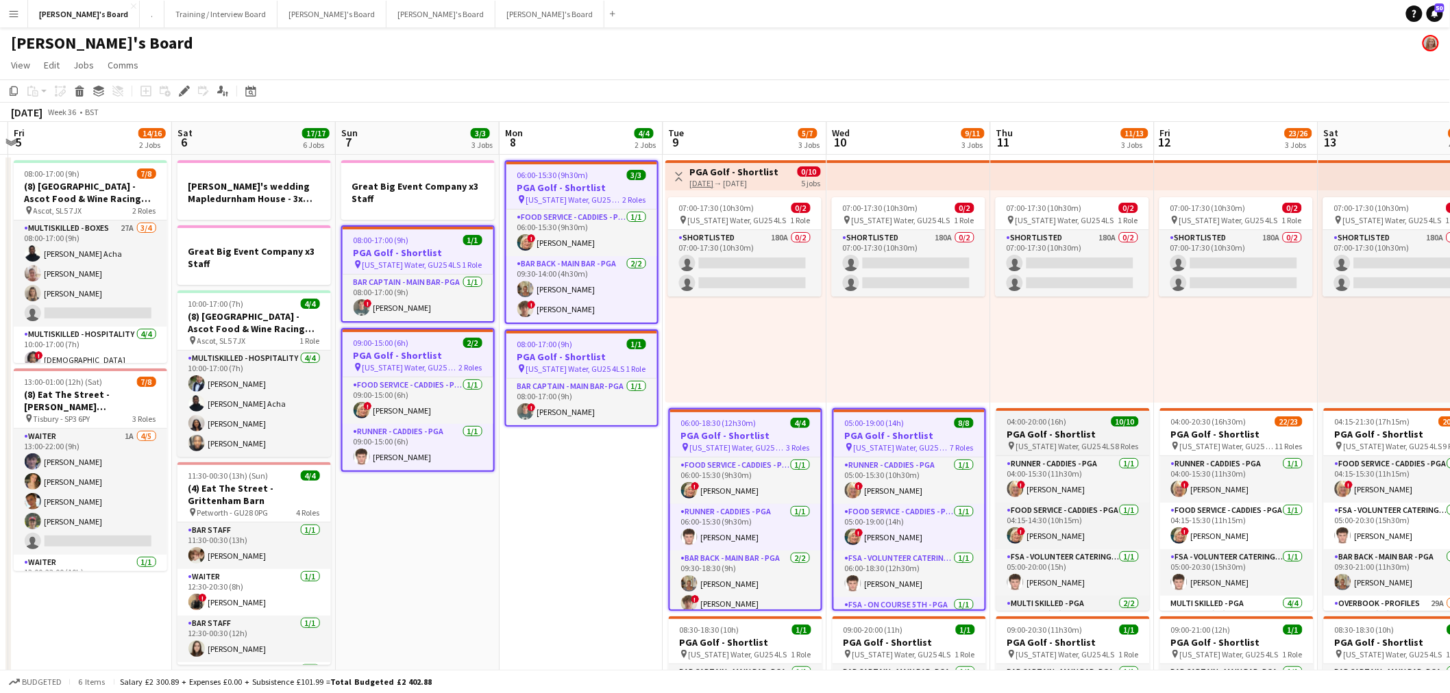
click at [1085, 432] on h3 "PGA Golf - Shortlist" at bounding box center [1072, 434] width 153 height 12
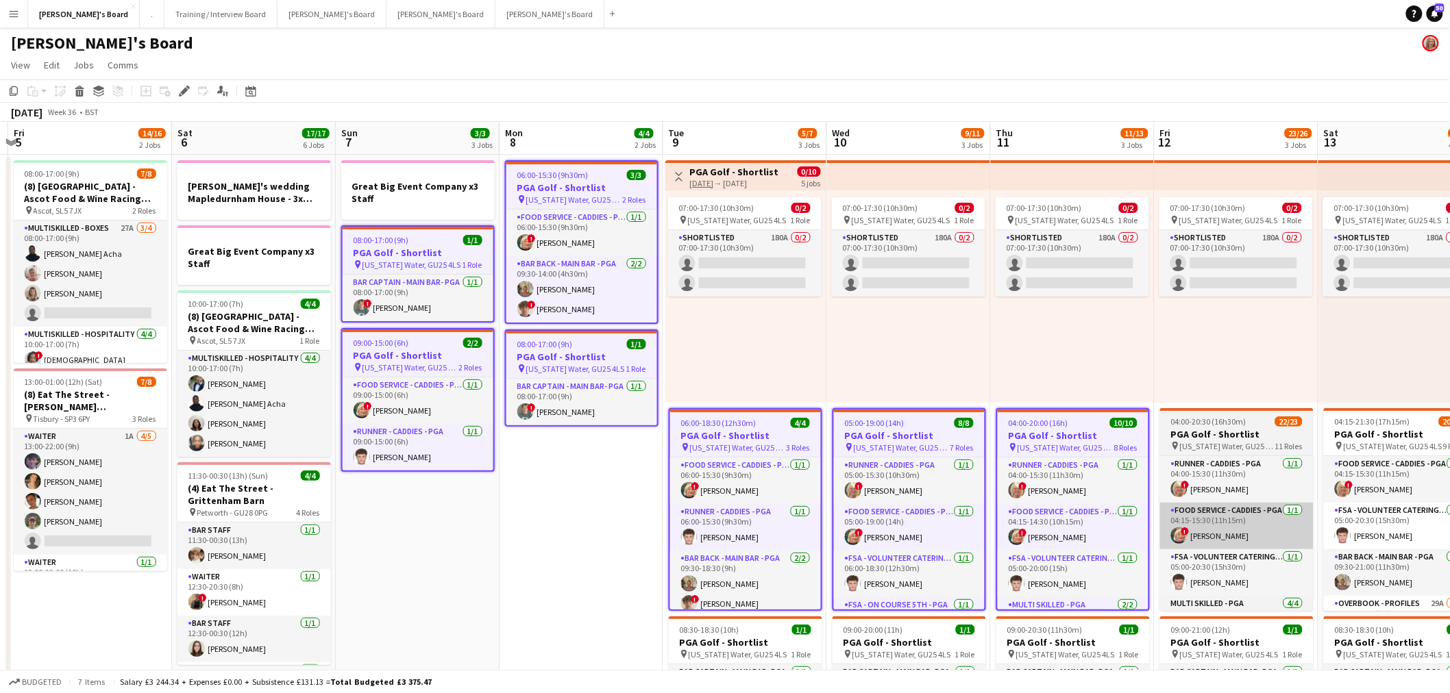
scroll to position [76, 0]
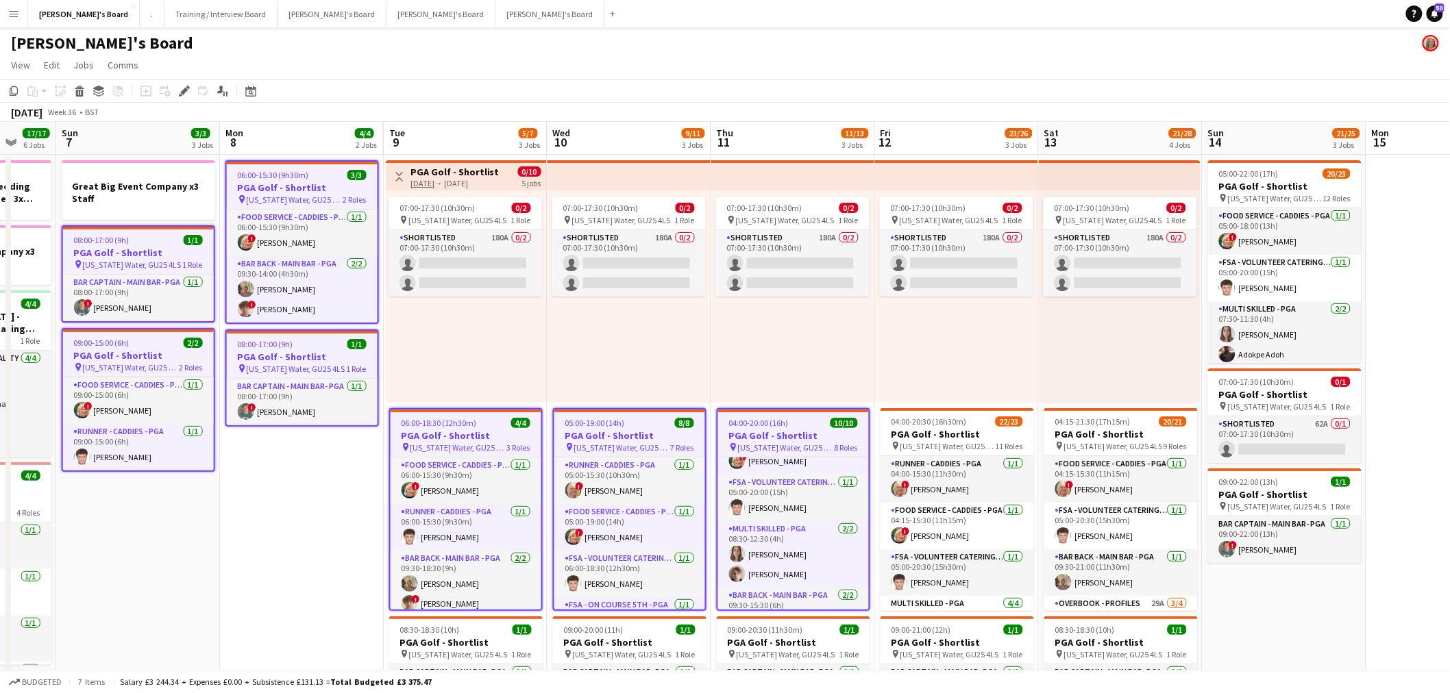
drag, startPoint x: 1284, startPoint y: 515, endPoint x: 759, endPoint y: 541, distance: 525.4
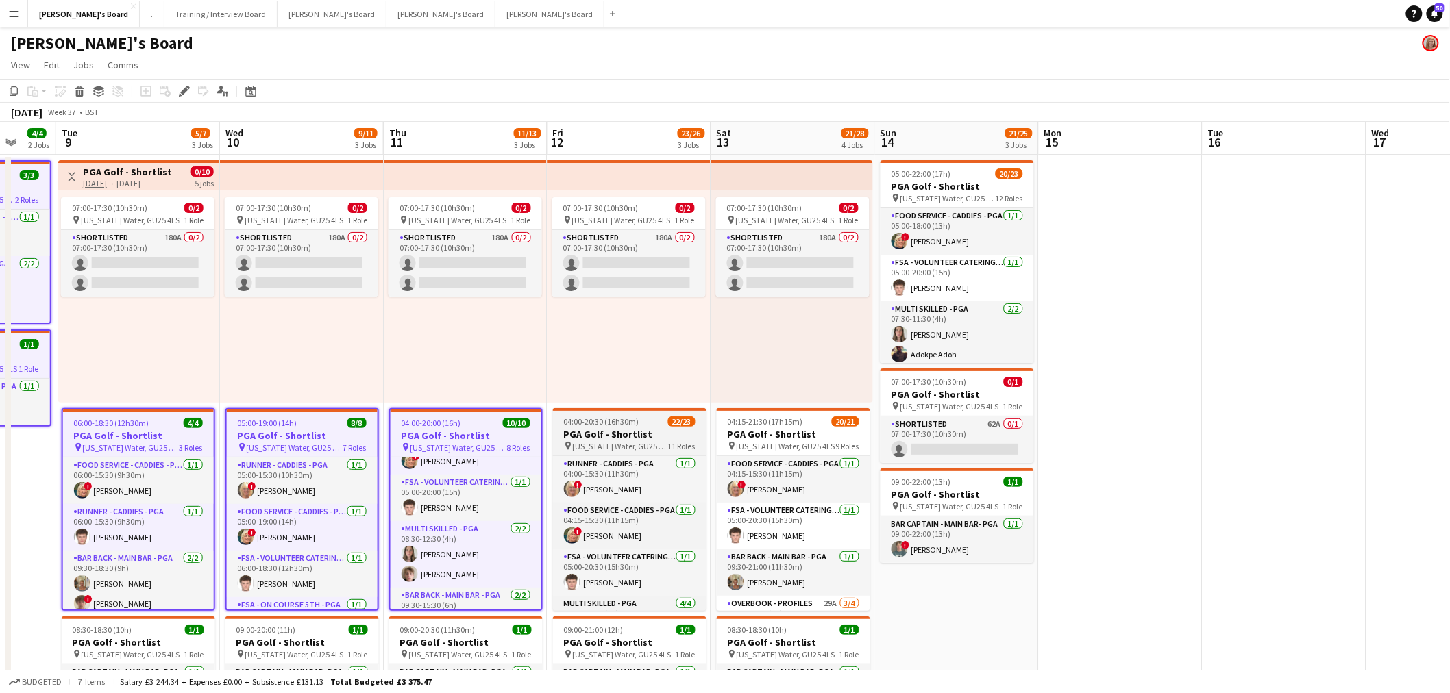
scroll to position [0, 517]
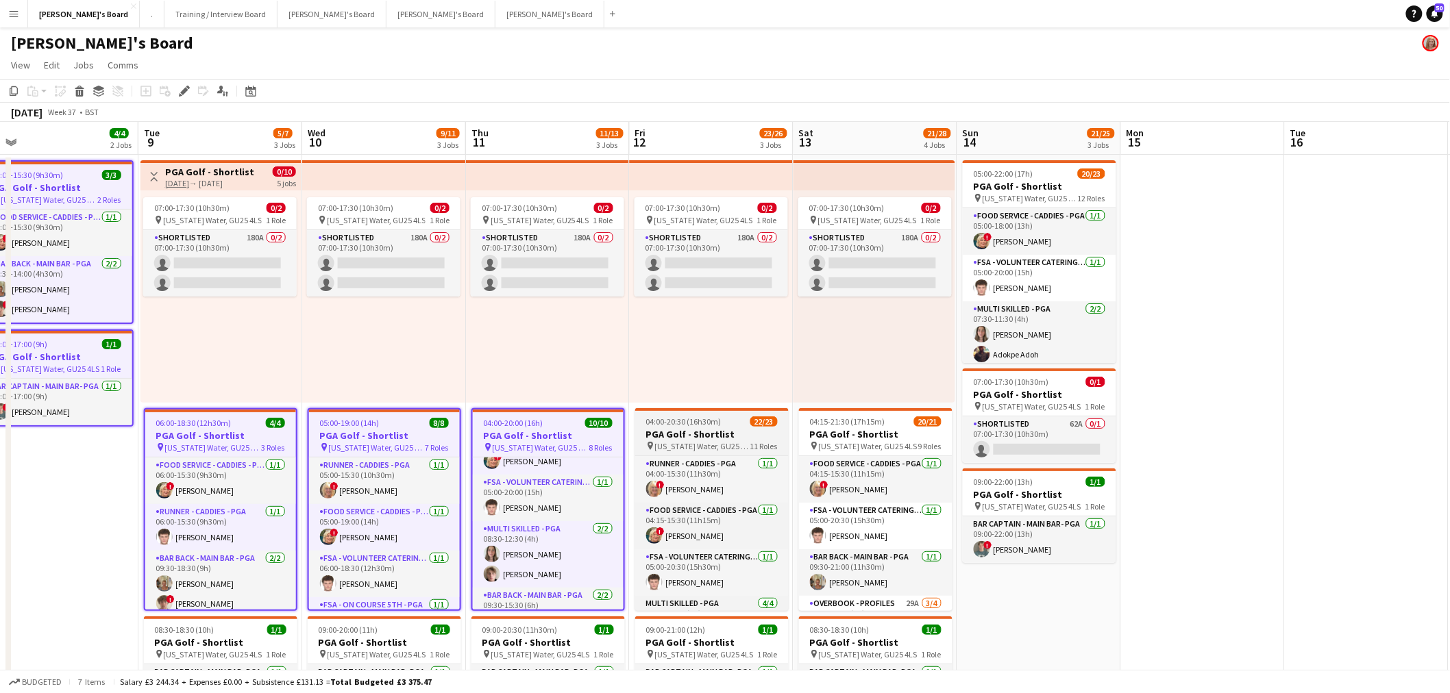
click at [704, 430] on h3 "PGA Golf - Shortlist" at bounding box center [711, 434] width 153 height 12
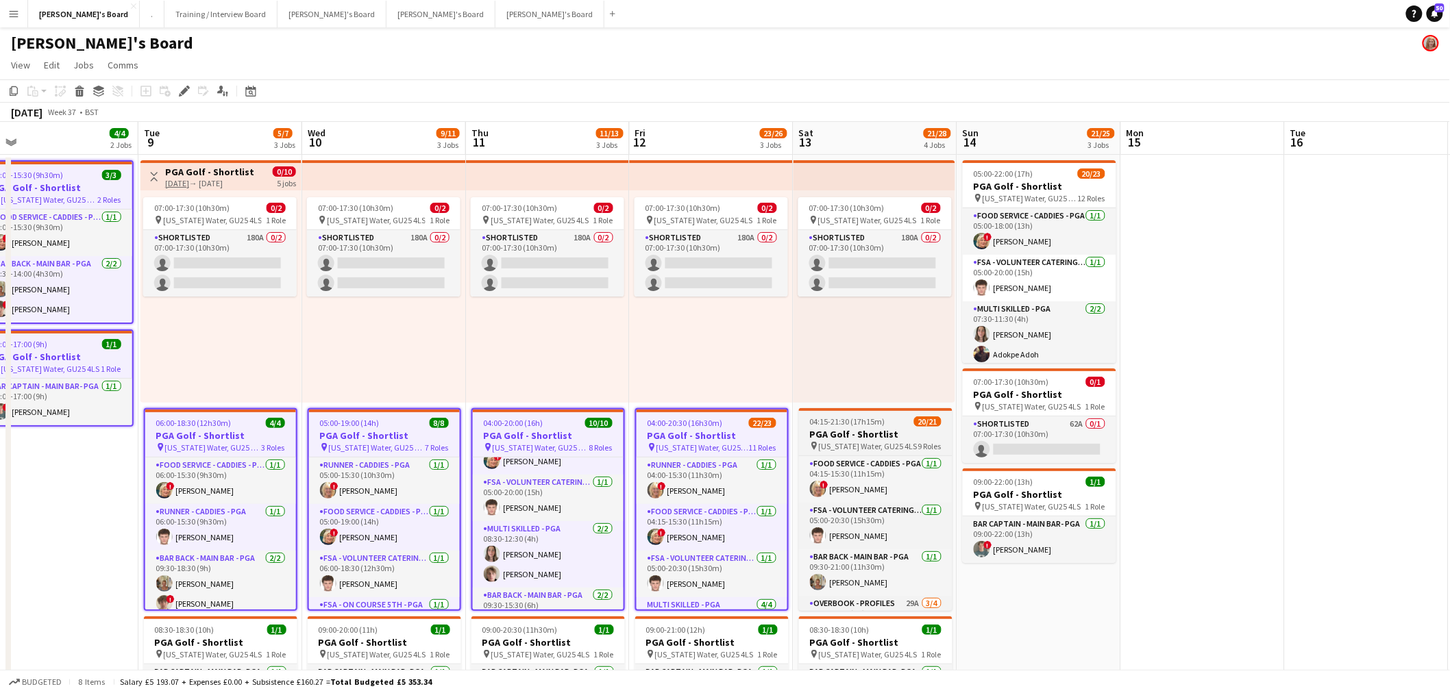
click at [899, 425] on div "04:15-21:30 (17h15m) 20/21" at bounding box center [875, 422] width 153 height 10
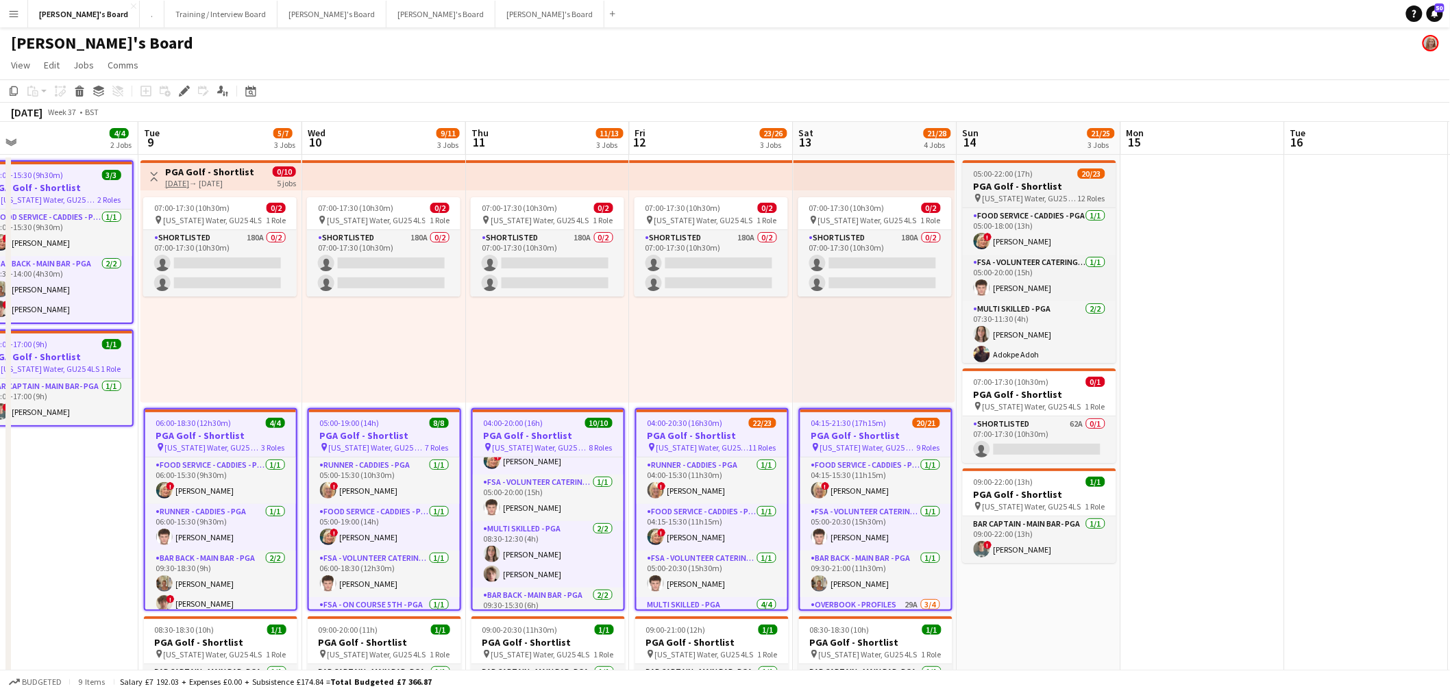
click at [1037, 180] on h3 "PGA Golf - Shortlist" at bounding box center [1039, 186] width 153 height 12
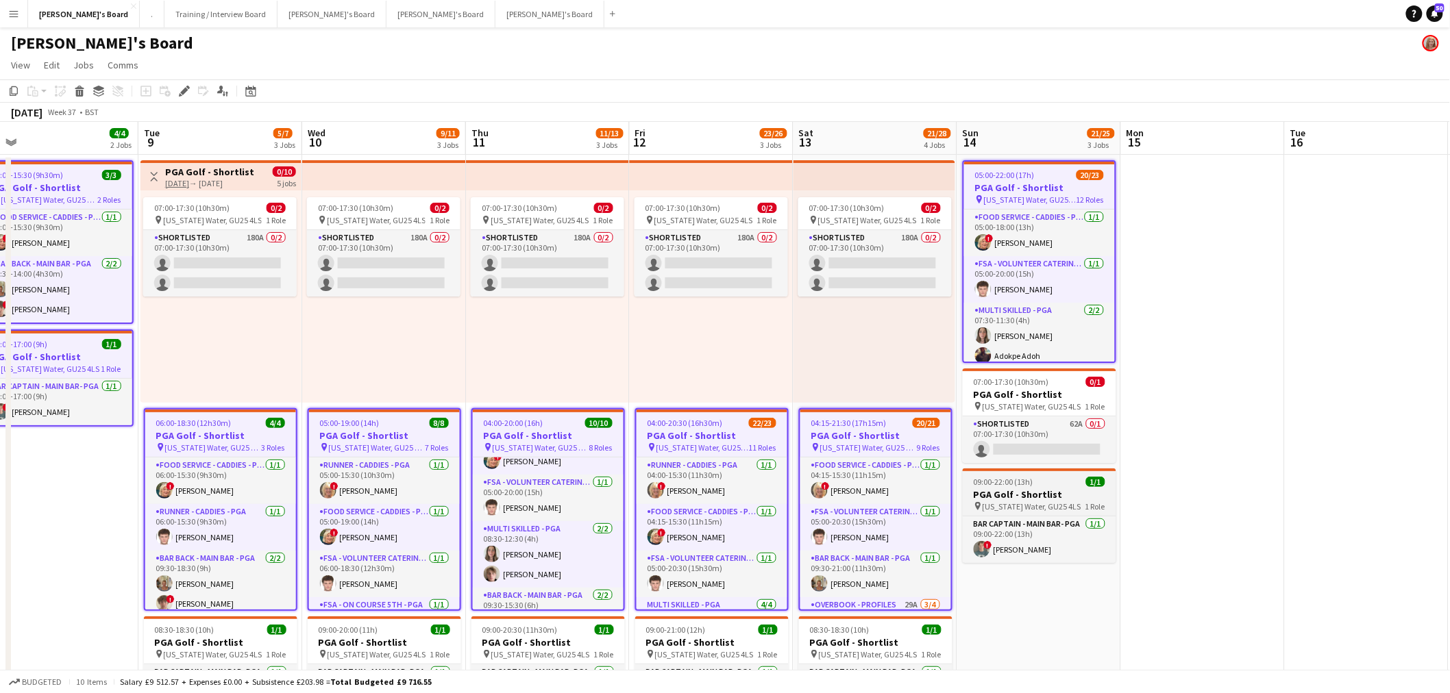
click at [1005, 497] on h3 "PGA Golf - Shortlist" at bounding box center [1039, 494] width 153 height 12
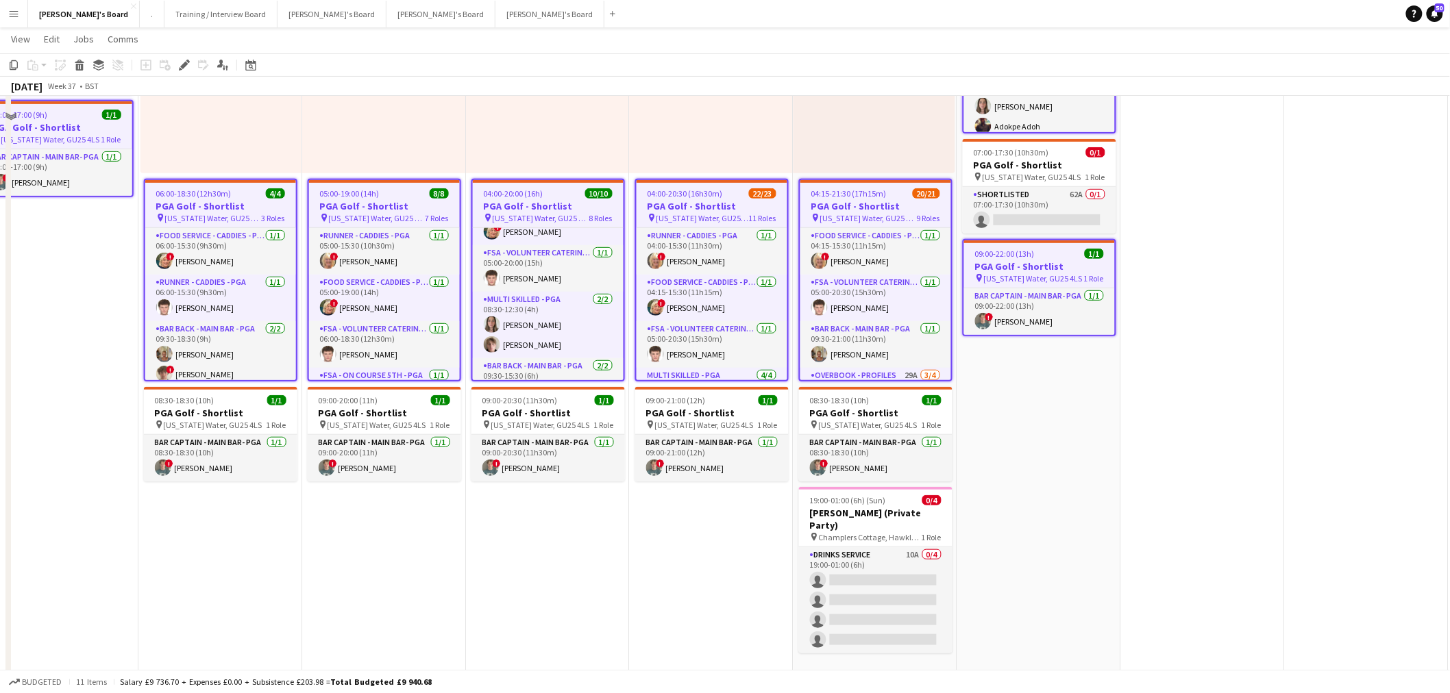
scroll to position [0, 0]
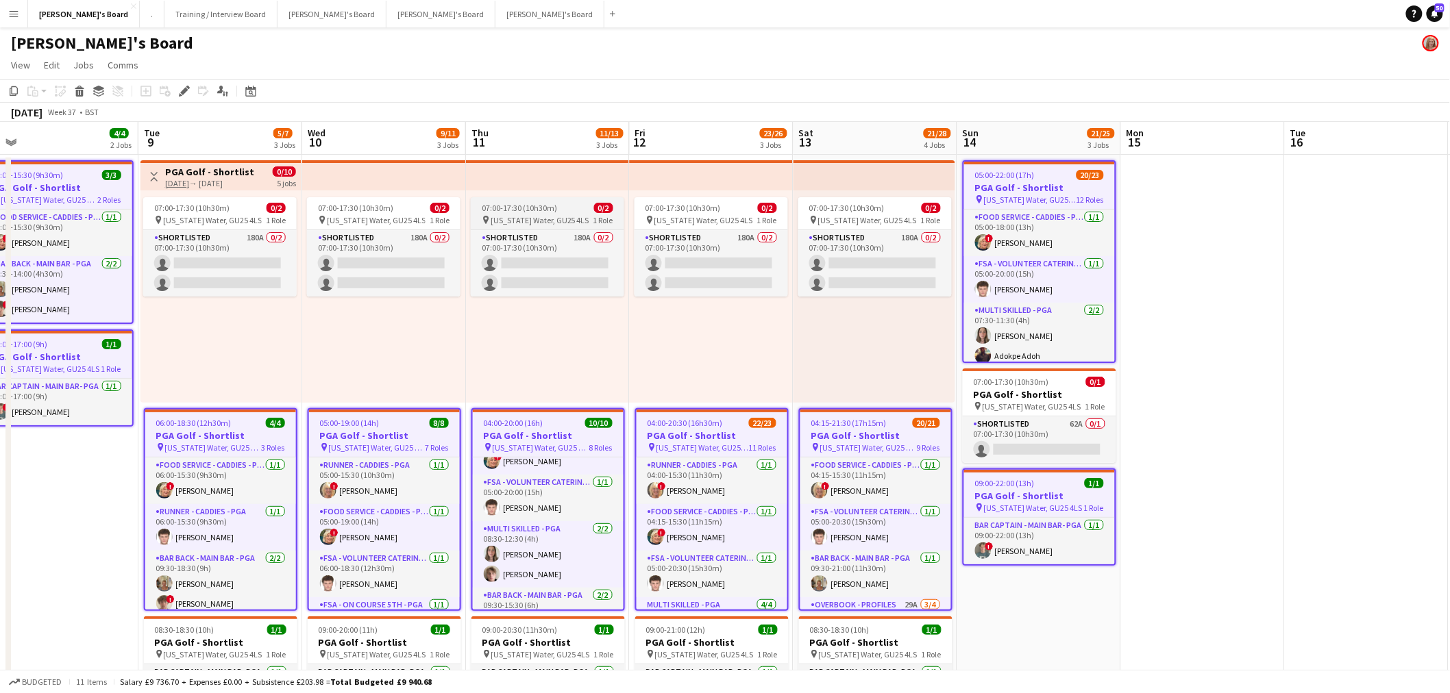
click at [179, 96] on icon at bounding box center [180, 94] width 3 height 3
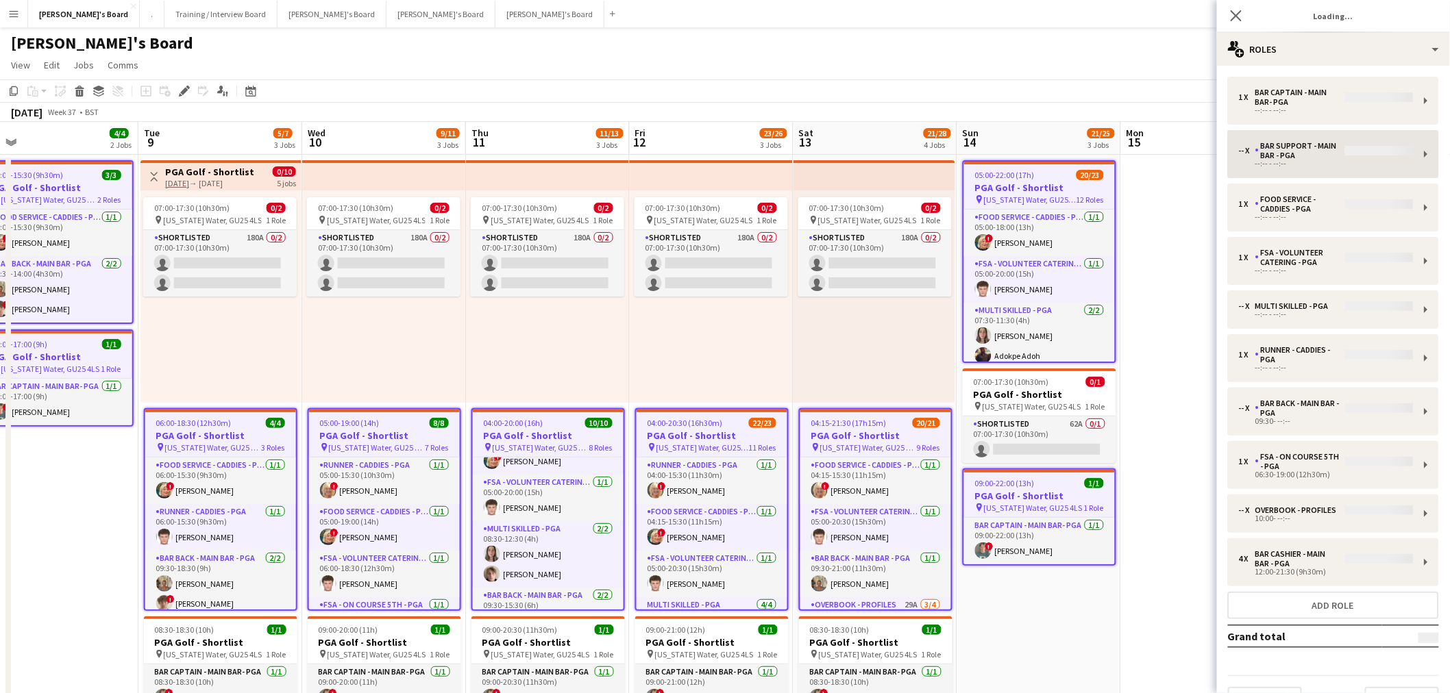
type input "**********"
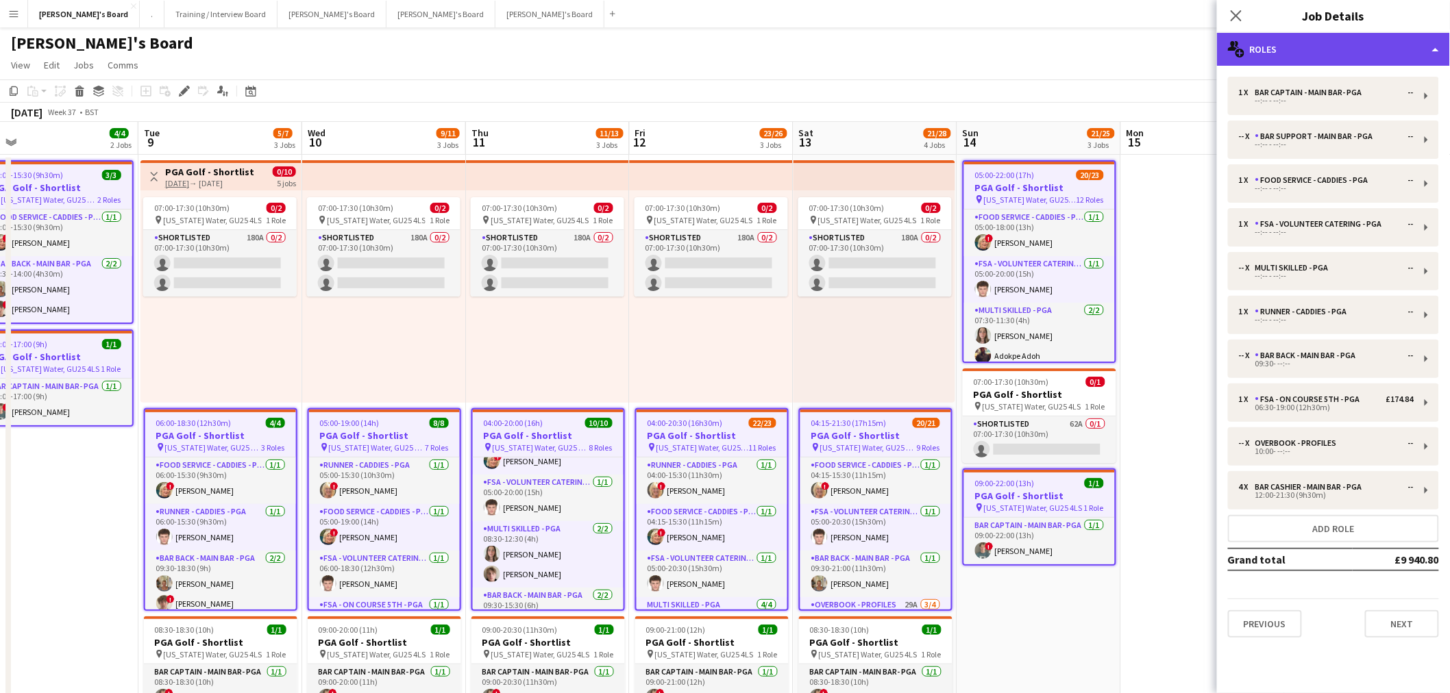
click at [1307, 52] on div "multiple-users-add Roles" at bounding box center [1333, 49] width 233 height 33
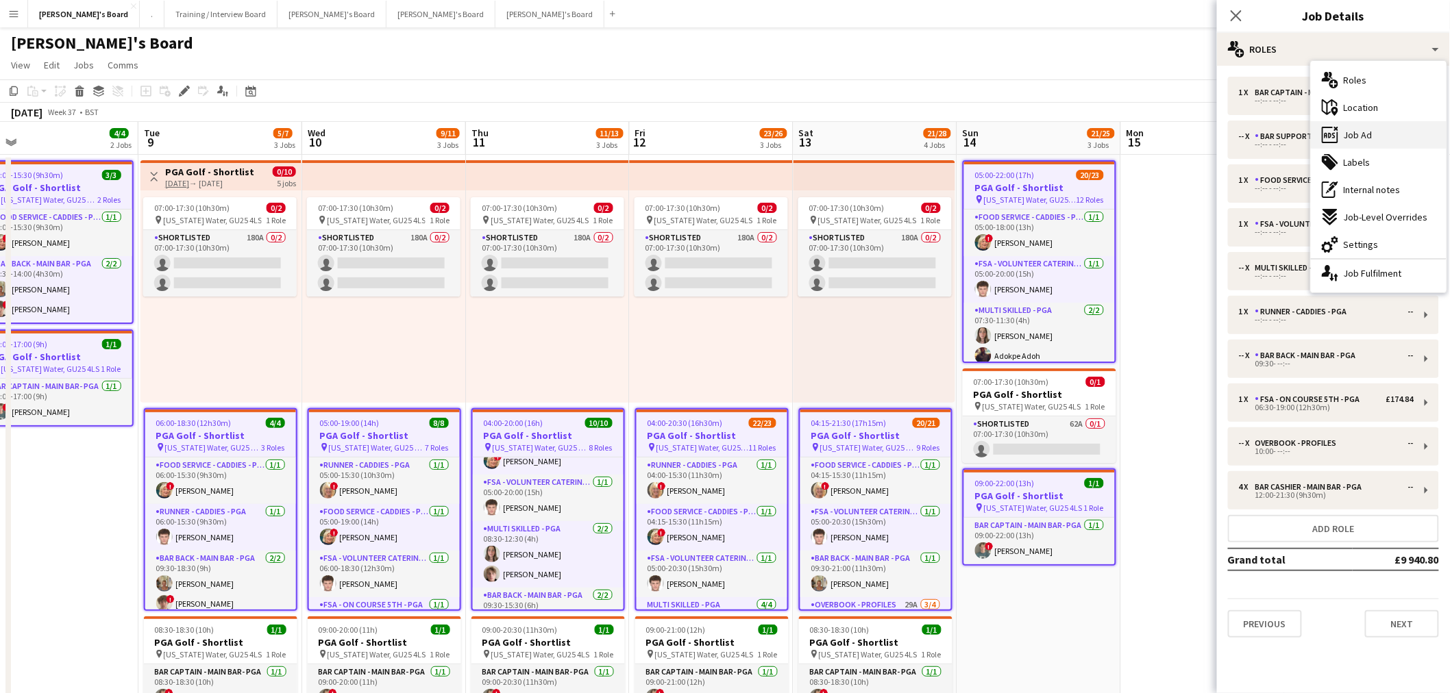
click at [1354, 131] on span "Job Ad" at bounding box center [1358, 135] width 29 height 12
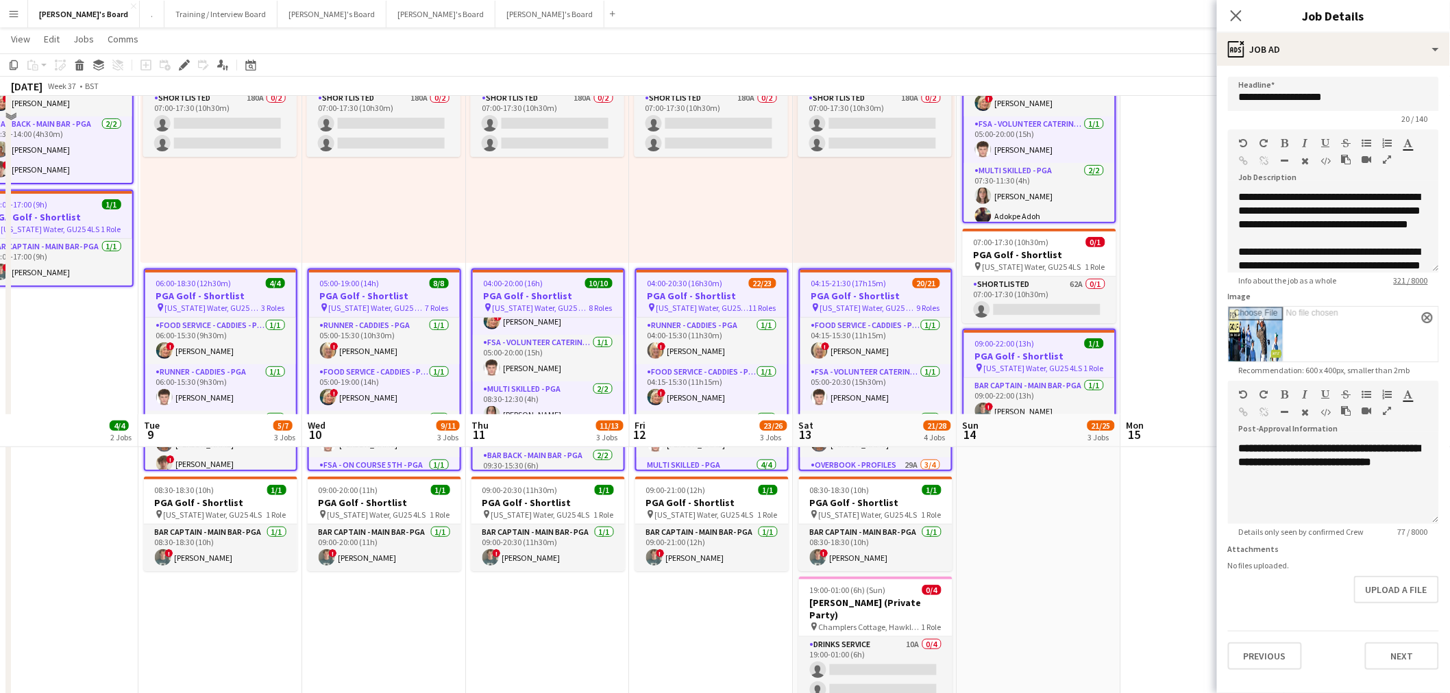
scroll to position [456, 0]
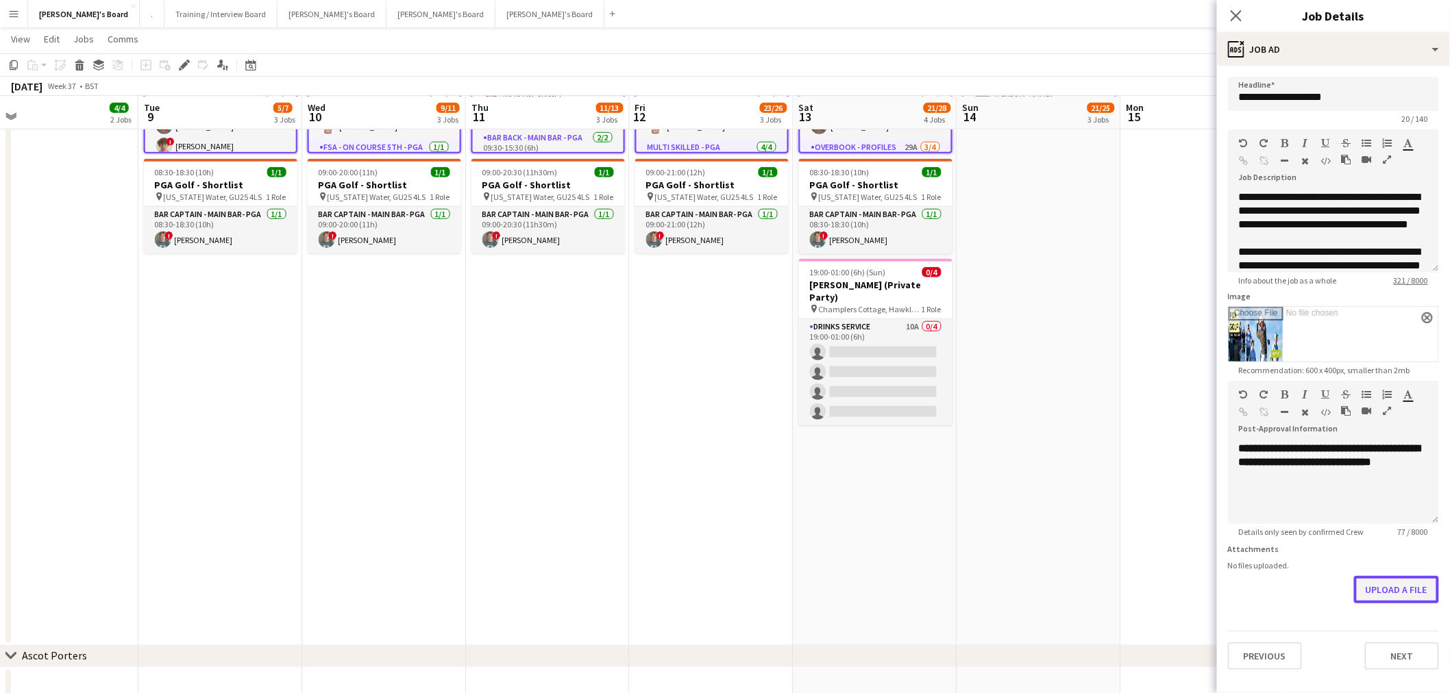
click at [1394, 591] on button "Upload a file" at bounding box center [1396, 589] width 85 height 27
